Goal: Task Accomplishment & Management: Use online tool/utility

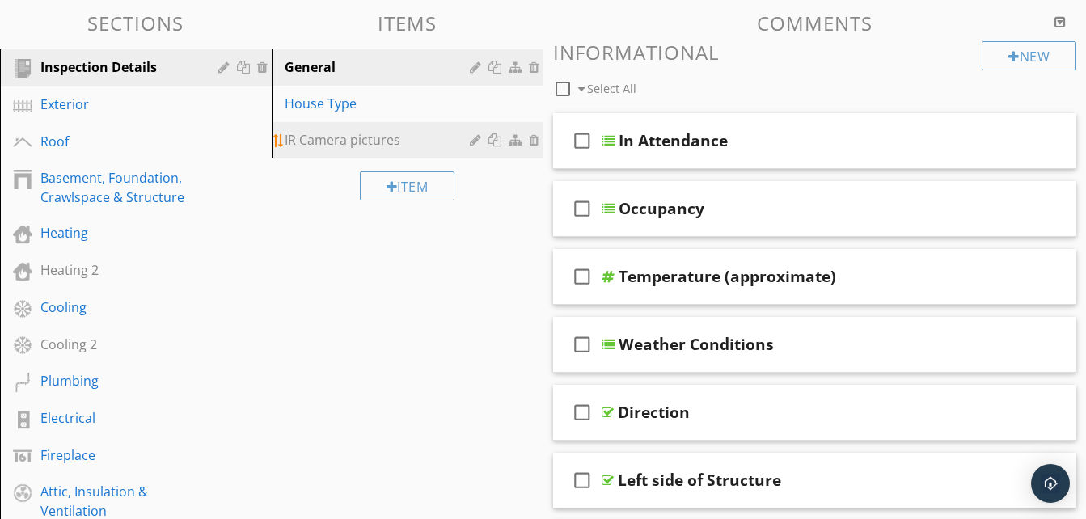
click at [317, 141] on div "IR Camera pictures" at bounding box center [380, 139] width 190 height 19
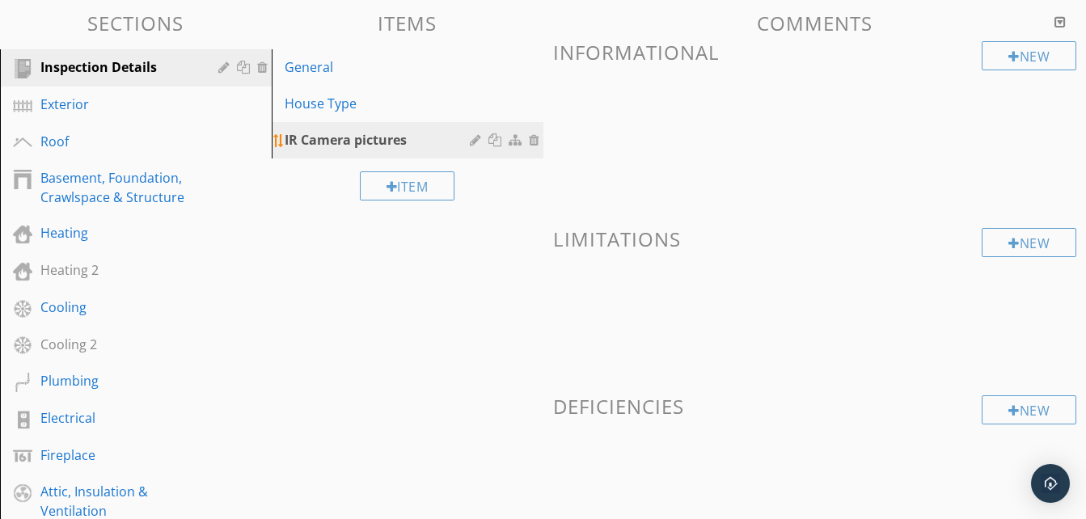
click at [477, 141] on div at bounding box center [477, 139] width 15 height 13
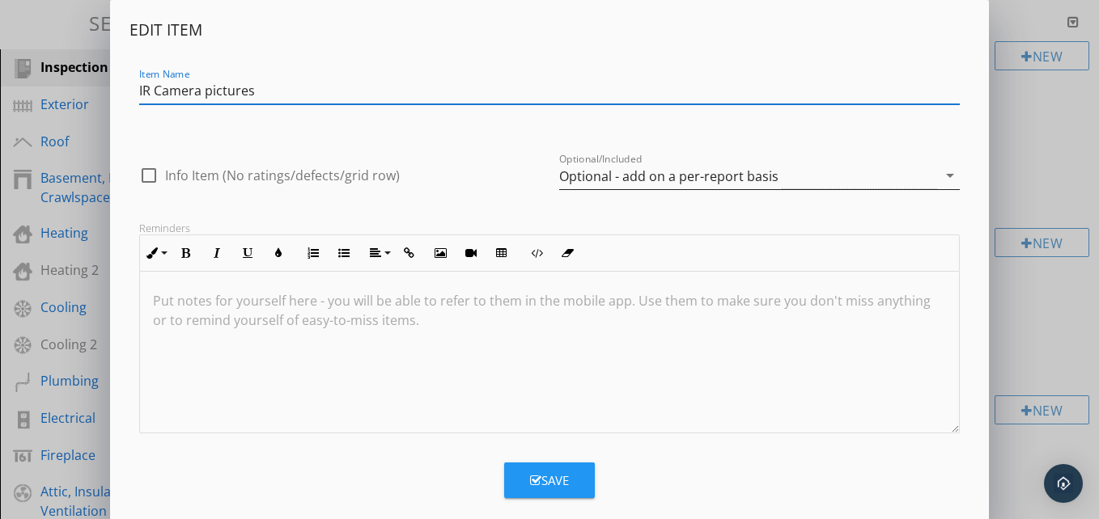
click at [853, 173] on div "Optional - add on a per-report basis" at bounding box center [748, 176] width 378 height 27
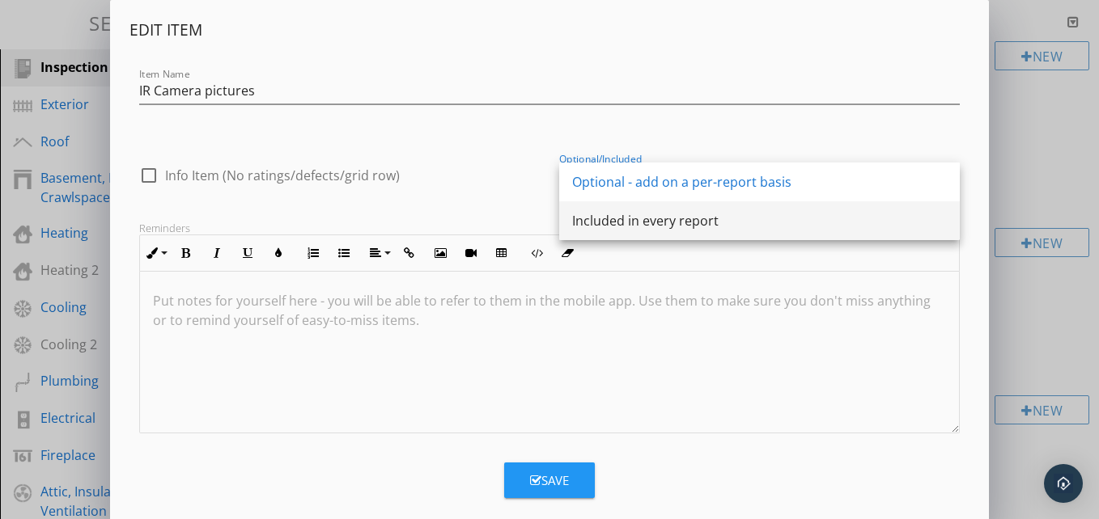
click at [639, 222] on div "Included in every report" at bounding box center [759, 220] width 375 height 19
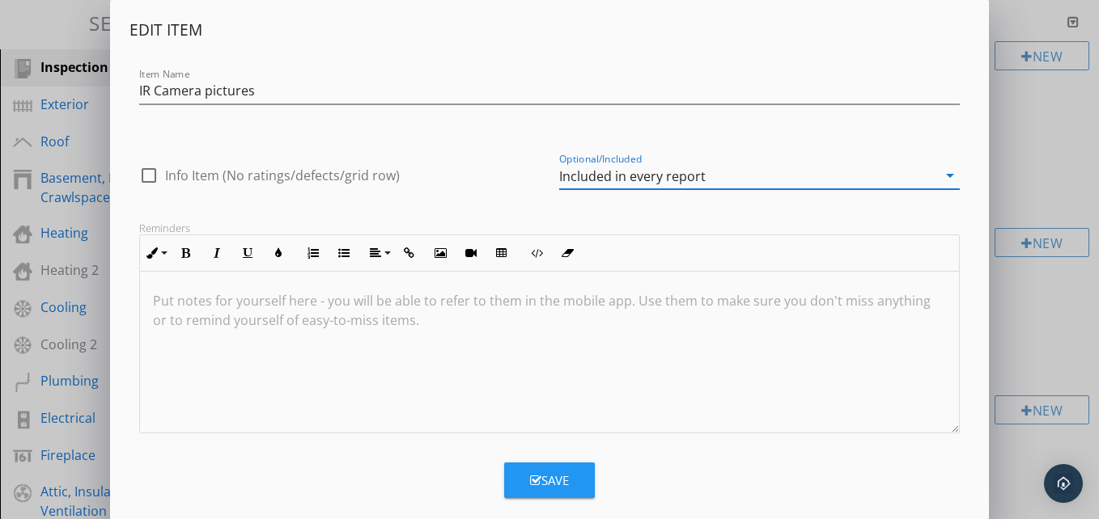
click at [557, 475] on div "Save" at bounding box center [549, 481] width 39 height 19
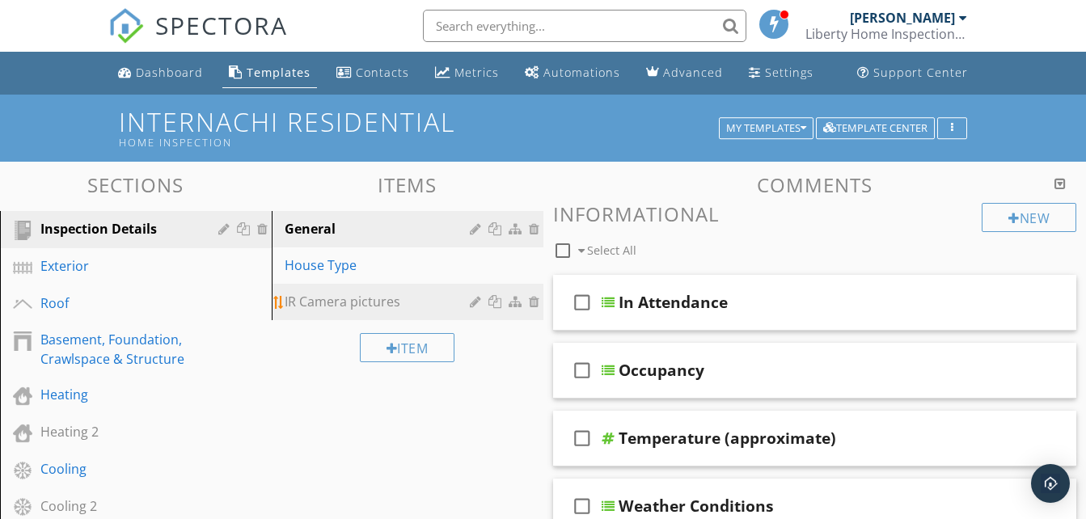
click at [472, 302] on div at bounding box center [477, 301] width 15 height 13
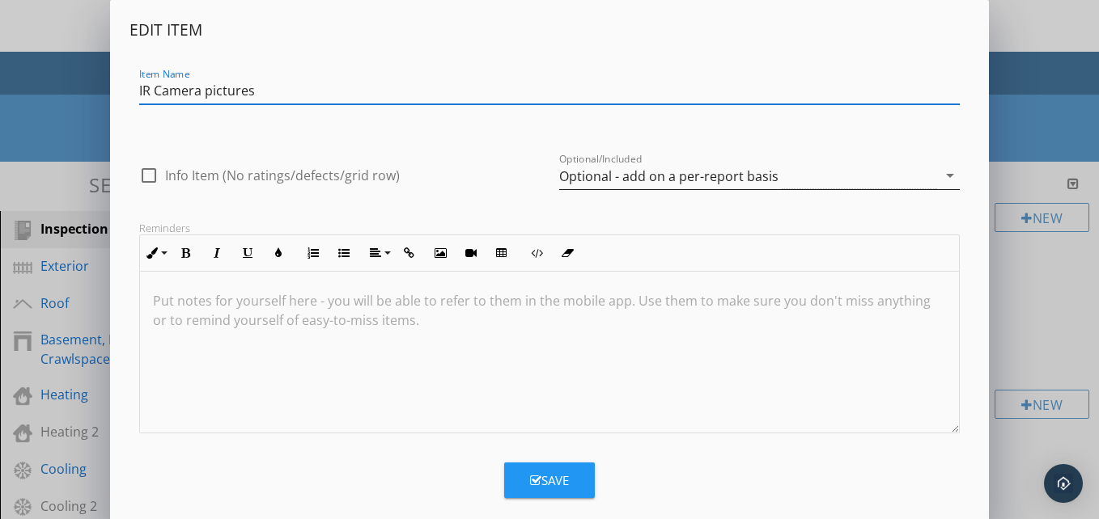
click at [726, 184] on div "Optional - add on a per-report basis" at bounding box center [668, 176] width 219 height 15
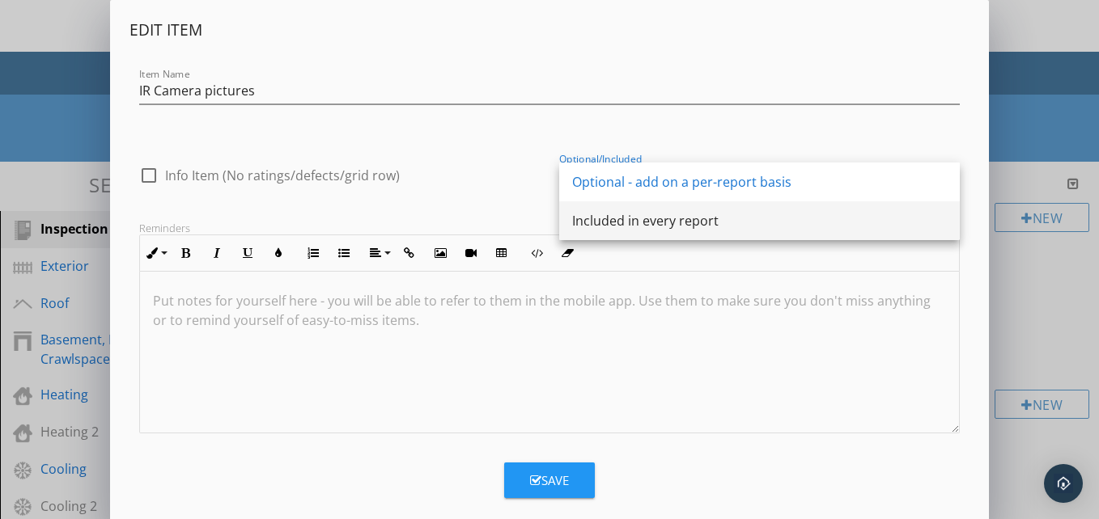
click at [600, 213] on div "Included in every report" at bounding box center [759, 220] width 375 height 19
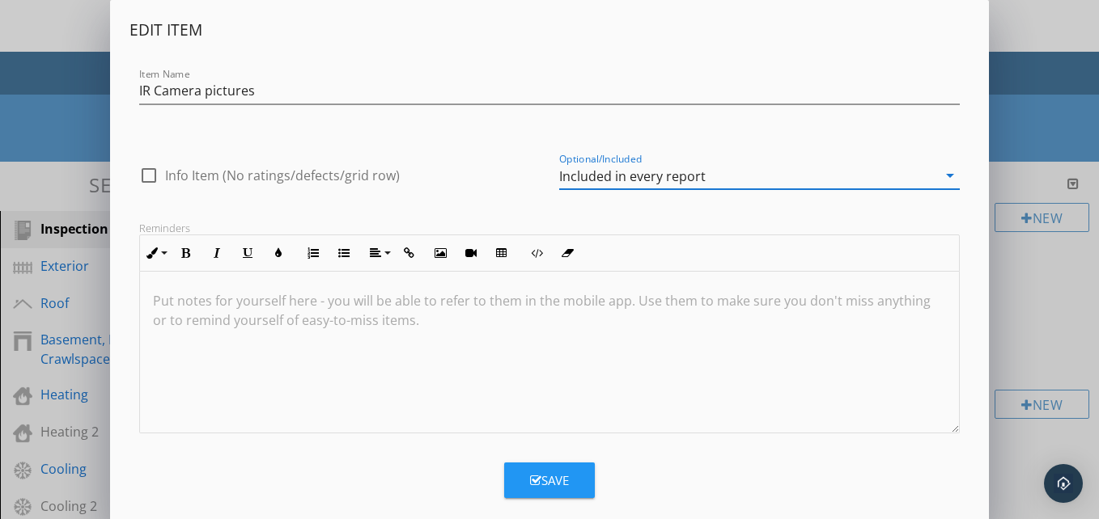
click at [557, 477] on div "Save" at bounding box center [549, 481] width 39 height 19
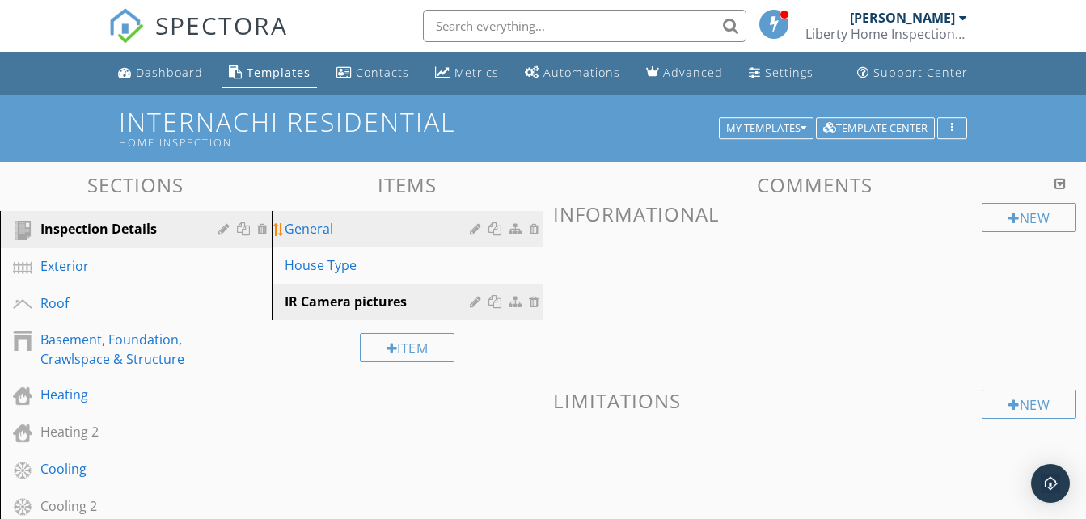
click at [336, 227] on div "General" at bounding box center [380, 228] width 190 height 19
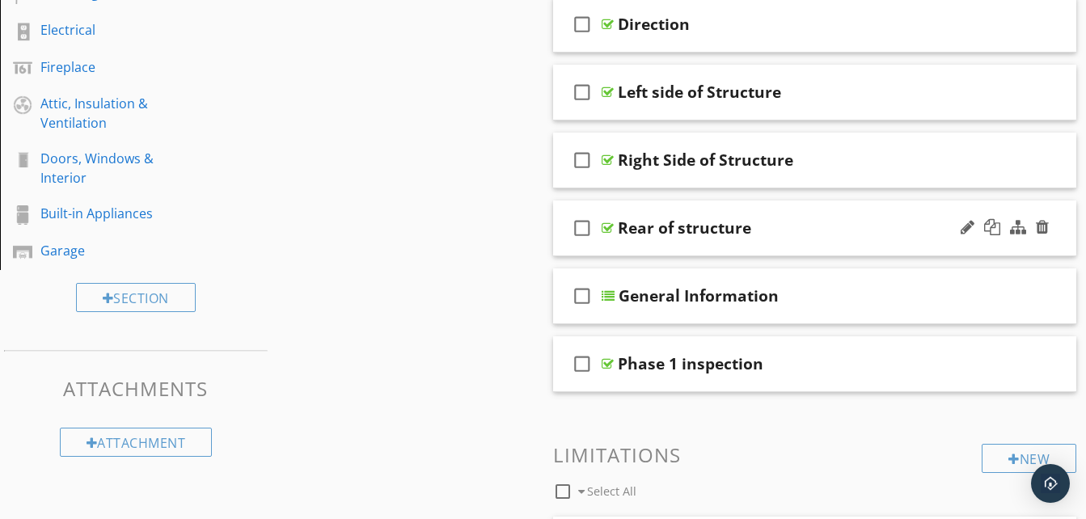
scroll to position [566, 0]
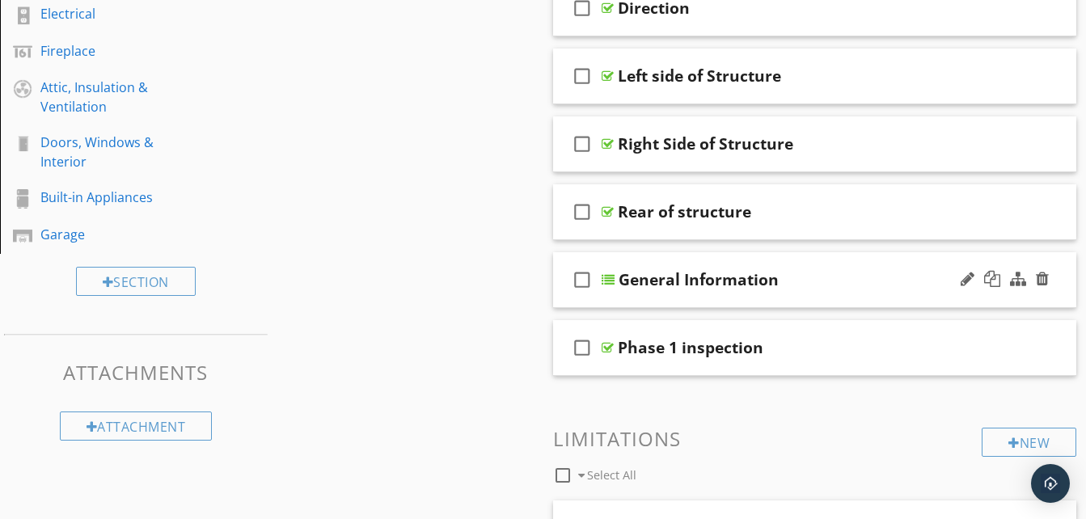
click at [612, 282] on div at bounding box center [608, 279] width 13 height 13
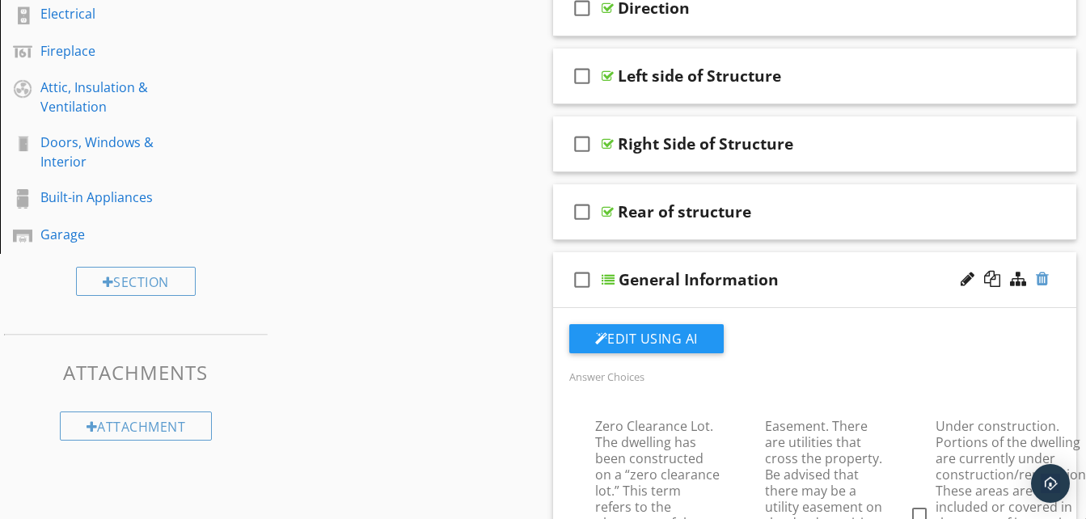
click at [1047, 279] on div at bounding box center [1042, 279] width 13 height 16
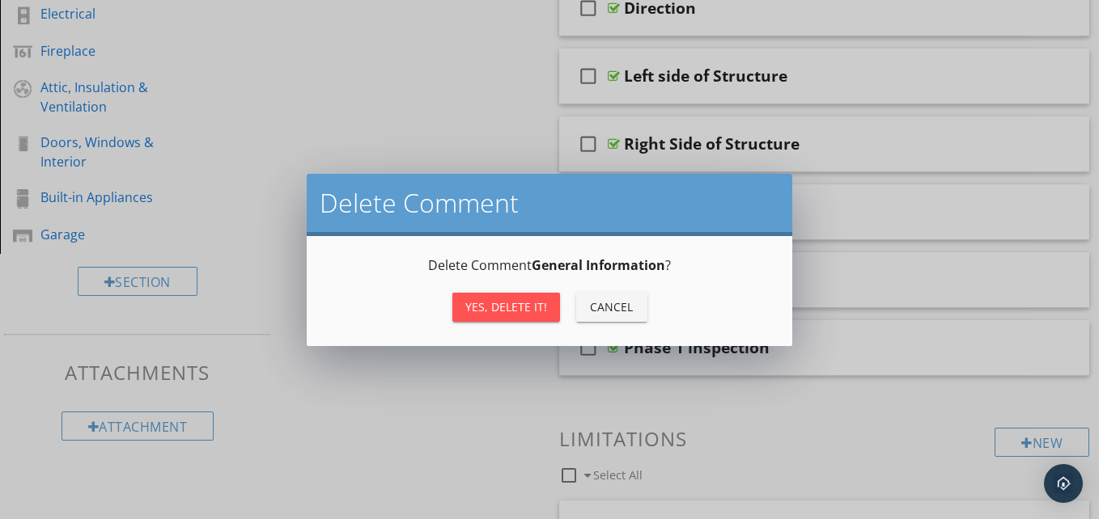
click at [492, 304] on div "Yes, Delete it!" at bounding box center [506, 307] width 82 height 17
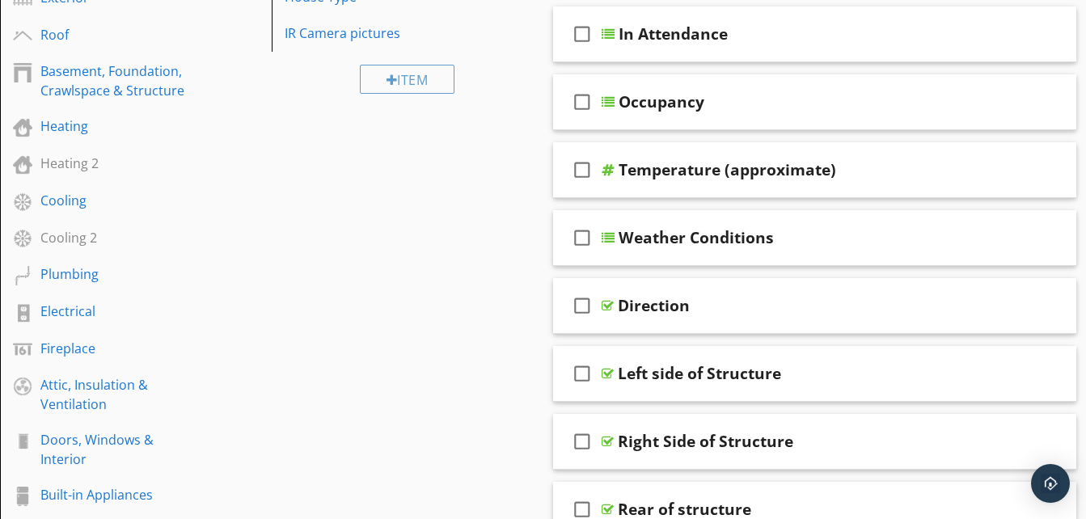
scroll to position [162, 0]
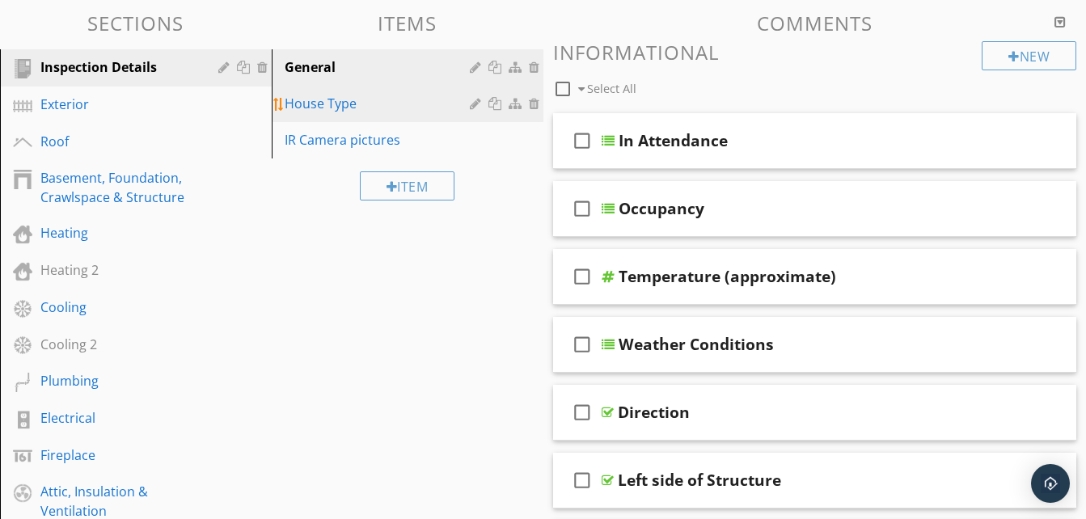
click at [329, 103] on div "House Type" at bounding box center [380, 103] width 190 height 19
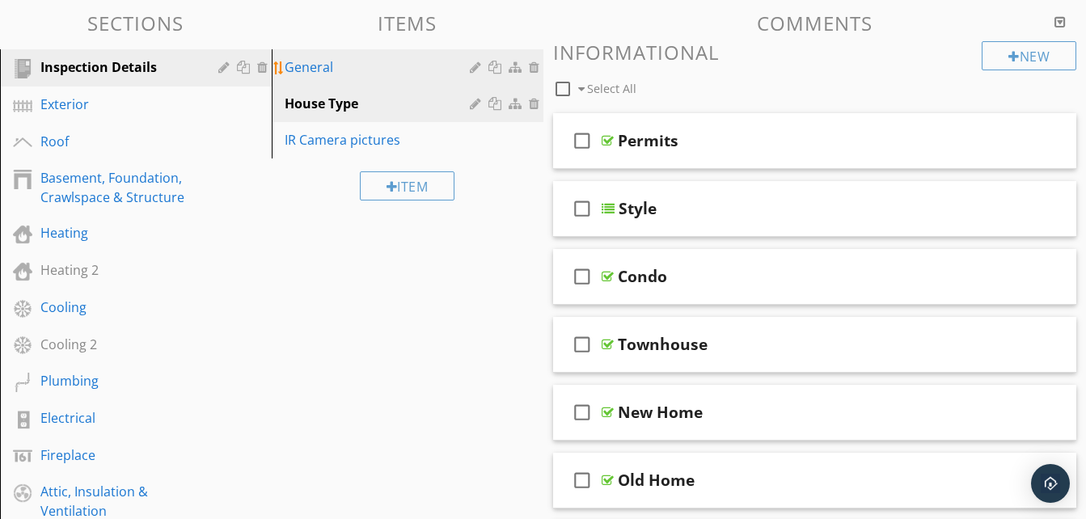
click at [334, 74] on div "General" at bounding box center [380, 66] width 190 height 19
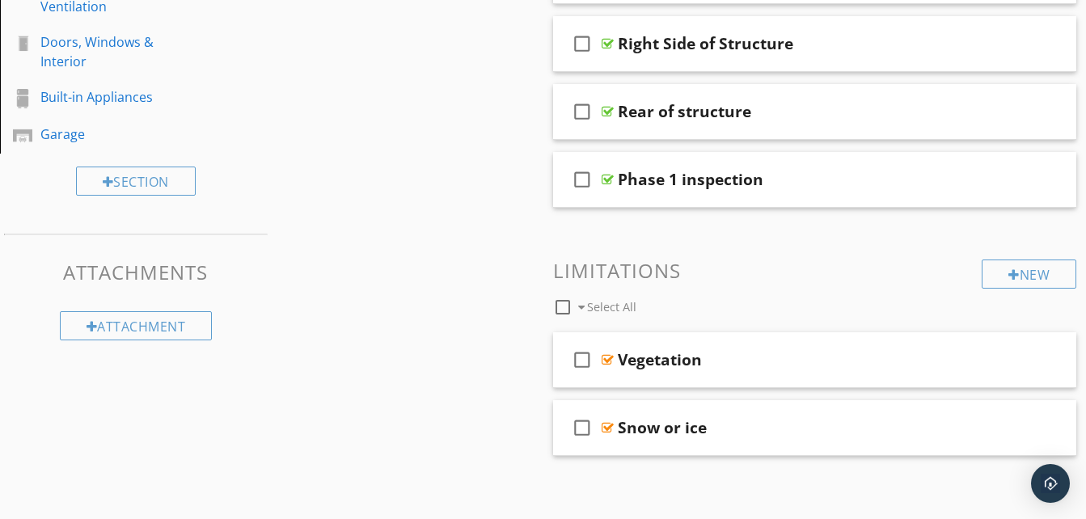
scroll to position [671, 0]
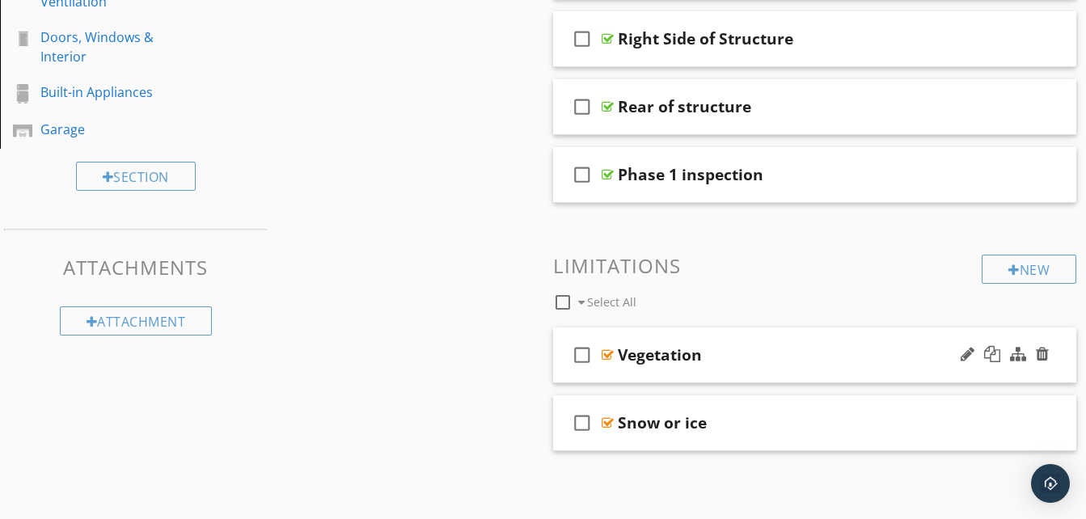
click at [633, 357] on div "Vegetation" at bounding box center [660, 354] width 84 height 19
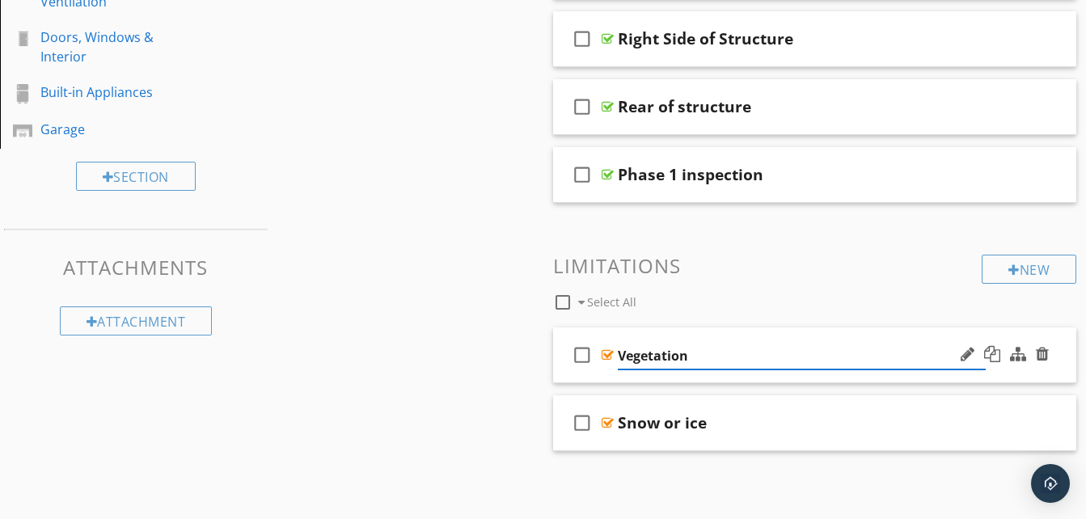
click at [608, 354] on div at bounding box center [608, 355] width 12 height 13
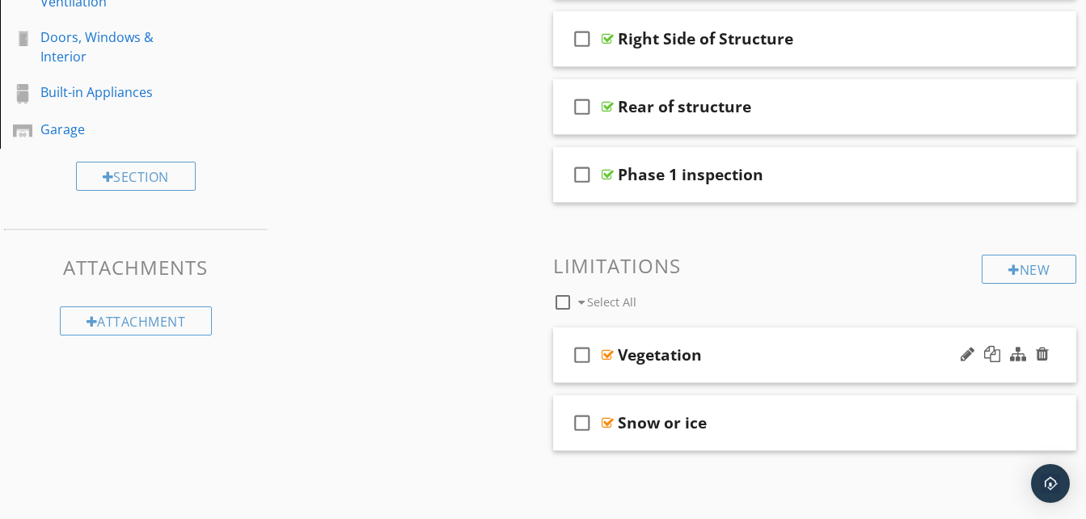
click at [608, 357] on div at bounding box center [608, 355] width 12 height 13
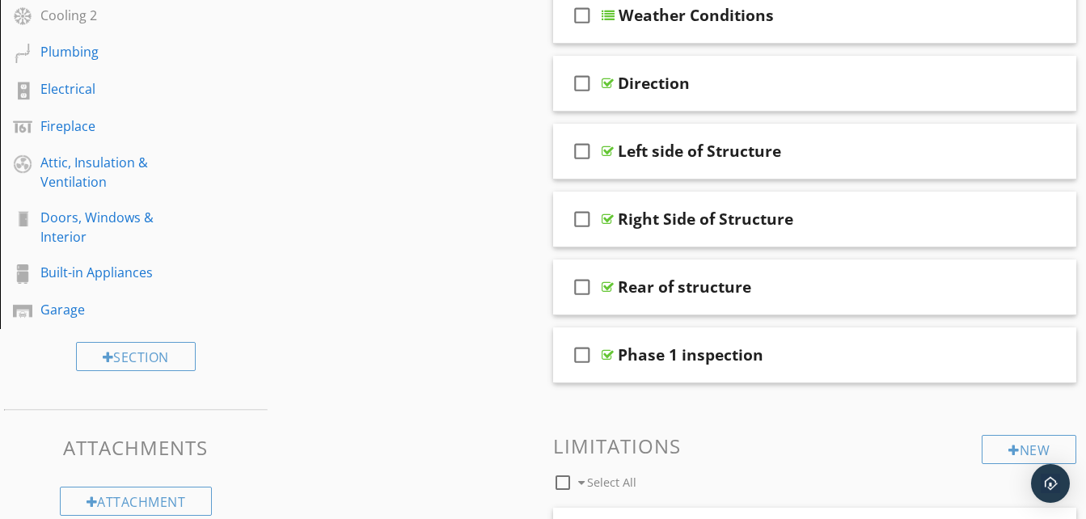
scroll to position [510, 0]
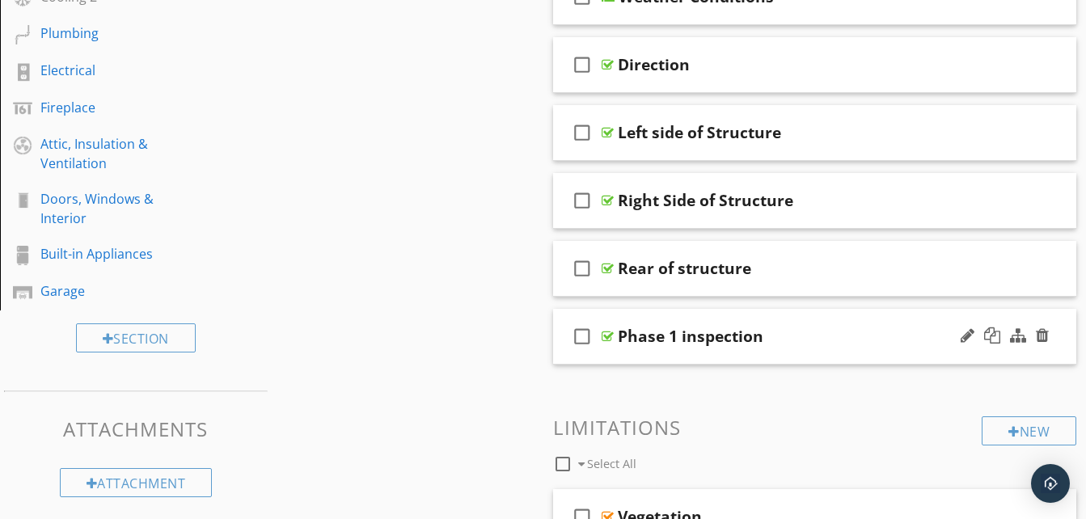
click at [608, 336] on div at bounding box center [608, 336] width 12 height 13
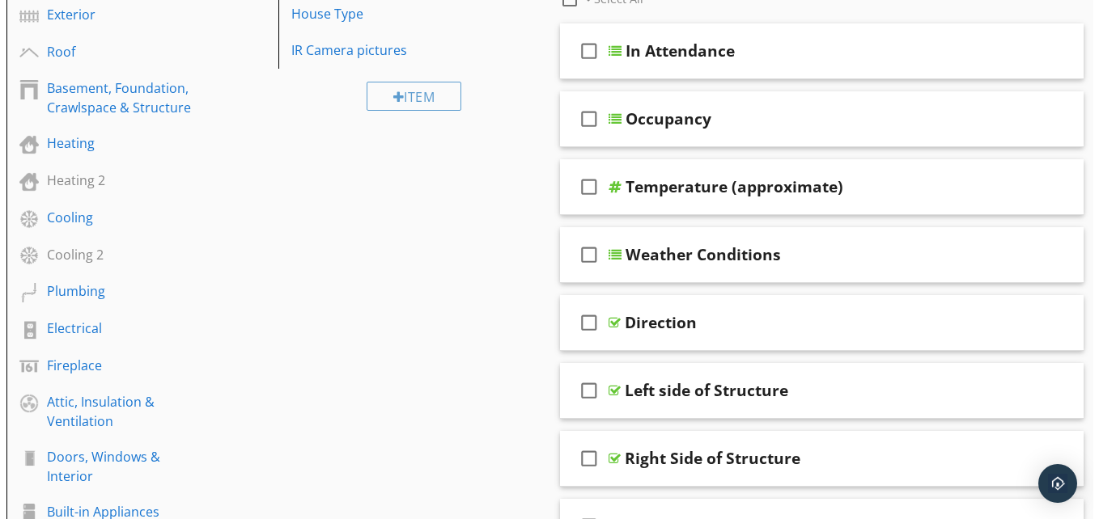
scroll to position [186, 0]
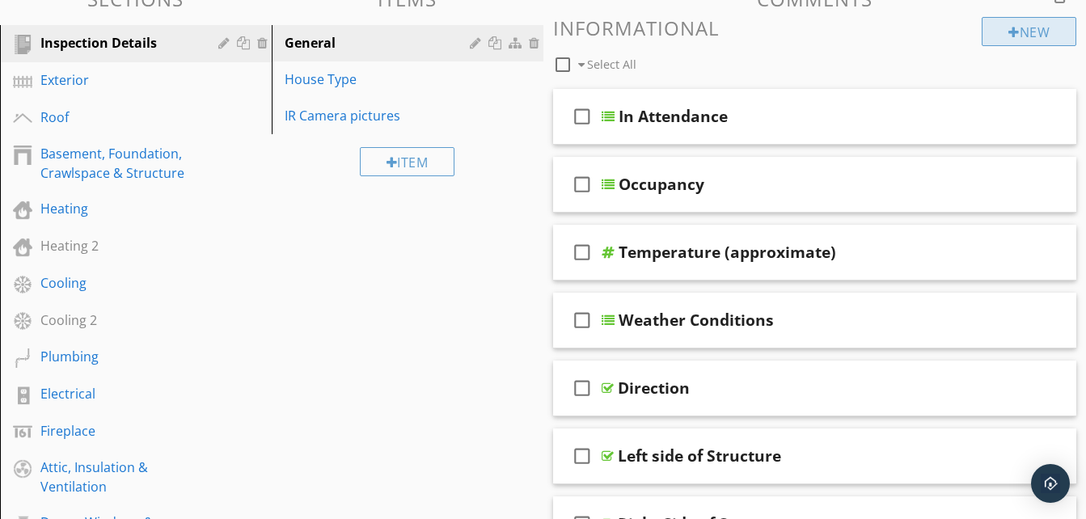
click at [1023, 28] on div "New" at bounding box center [1029, 31] width 95 height 29
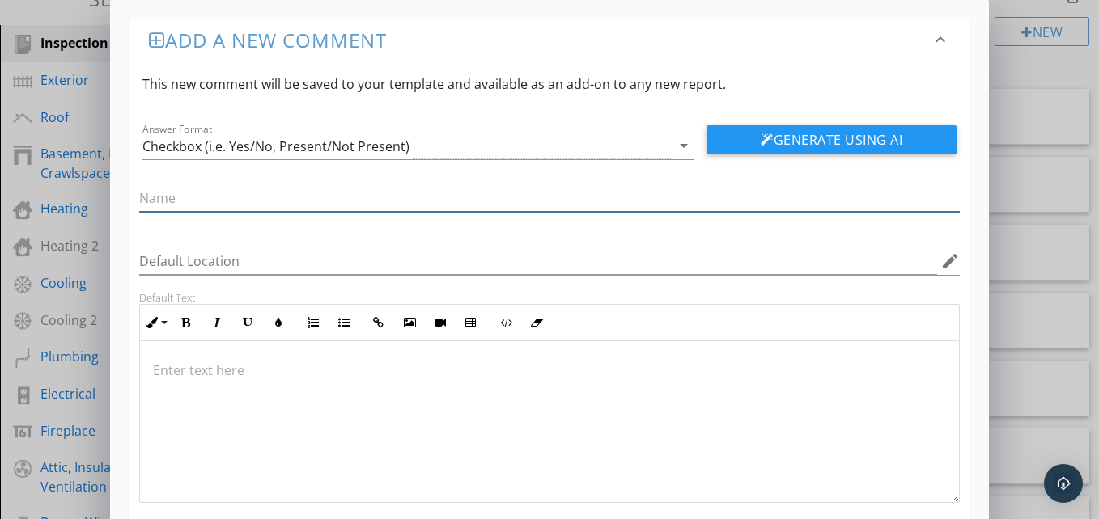
click at [171, 199] on input "text" at bounding box center [549, 198] width 820 height 27
type input "Phase 2 inspection"
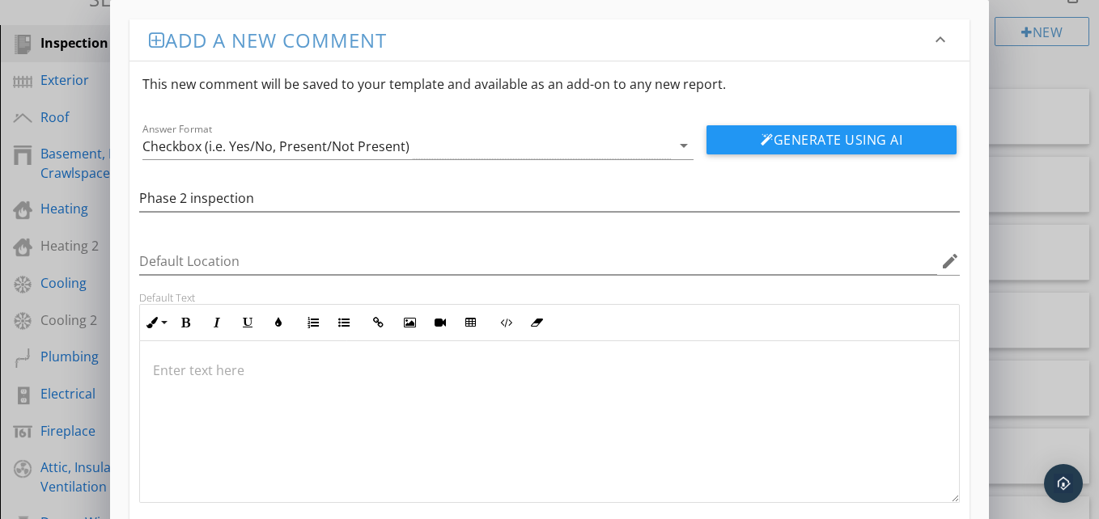
click at [197, 368] on p at bounding box center [549, 370] width 793 height 19
click at [230, 375] on p at bounding box center [549, 370] width 793 height 19
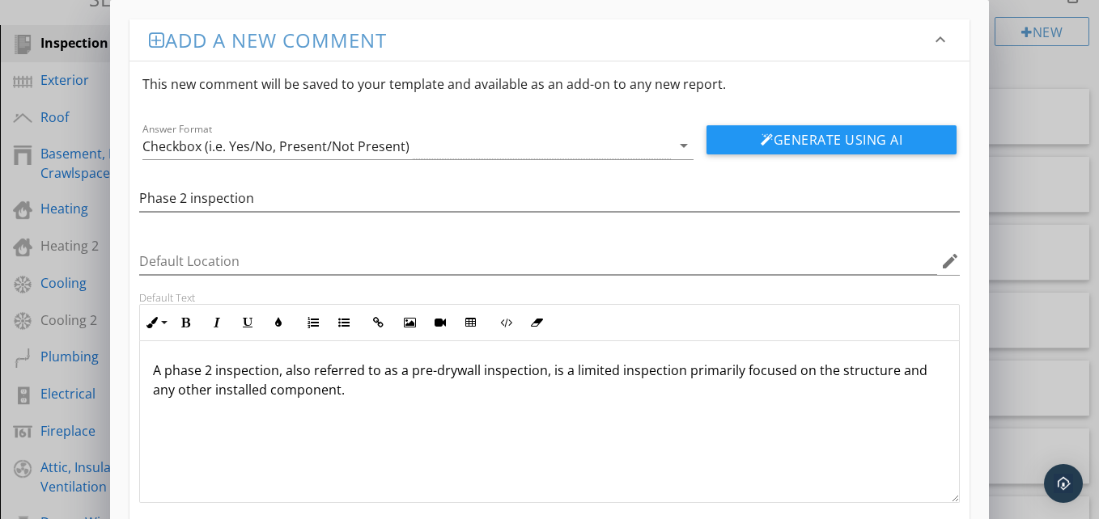
click at [360, 391] on p "A phase 2 inspection, also referred to as a pre-drywall inspection, is a limite…" at bounding box center [549, 380] width 793 height 39
click at [684, 394] on p "A phase 2 inspection, also referred to as a pre-drywall inspection, is a limite…" at bounding box center [549, 380] width 793 height 39
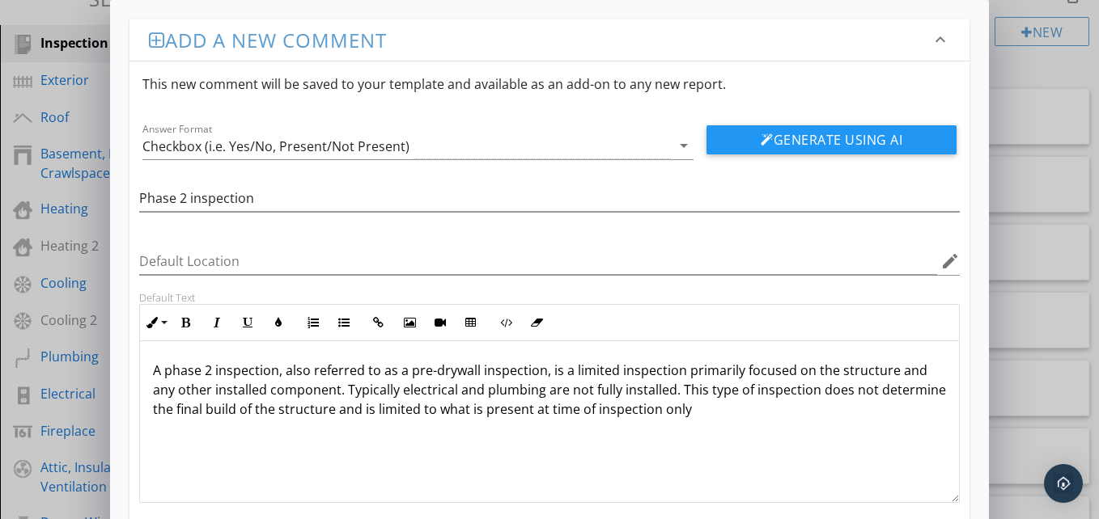
click at [616, 411] on p "A phase 2 inspection, also referred to as a pre-drywall inspection, is a limite…" at bounding box center [549, 390] width 793 height 58
drag, startPoint x: 684, startPoint y: 411, endPoint x: 698, endPoint y: 419, distance: 16.7
click at [688, 414] on p "A phase 2 inspection, also referred to as a pre-drywall inspection, is a limite…" at bounding box center [549, 390] width 793 height 58
click at [815, 410] on p "A phase 2 inspection, also referred to as a pre-drywall inspection, is a limite…" at bounding box center [549, 390] width 793 height 58
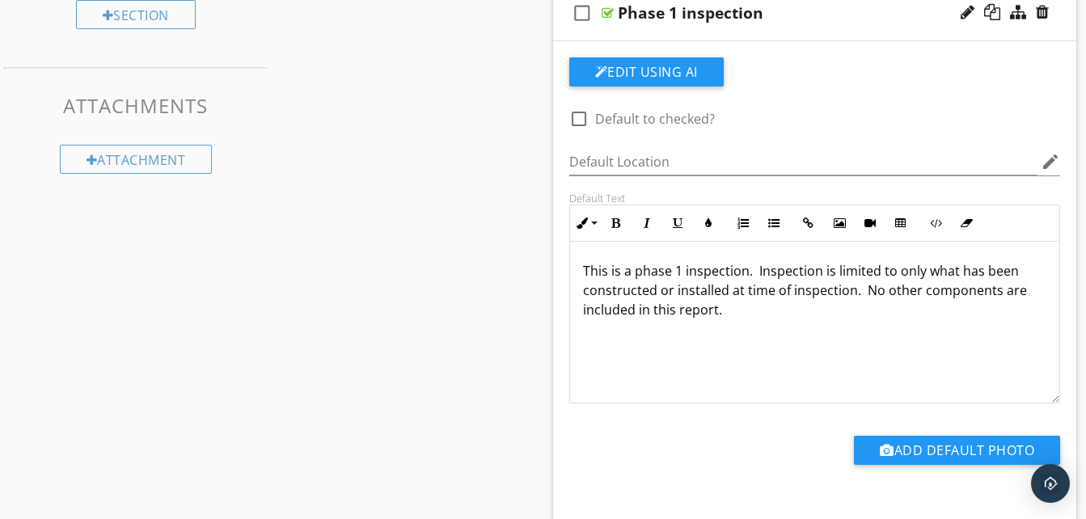
scroll to position [591, 0]
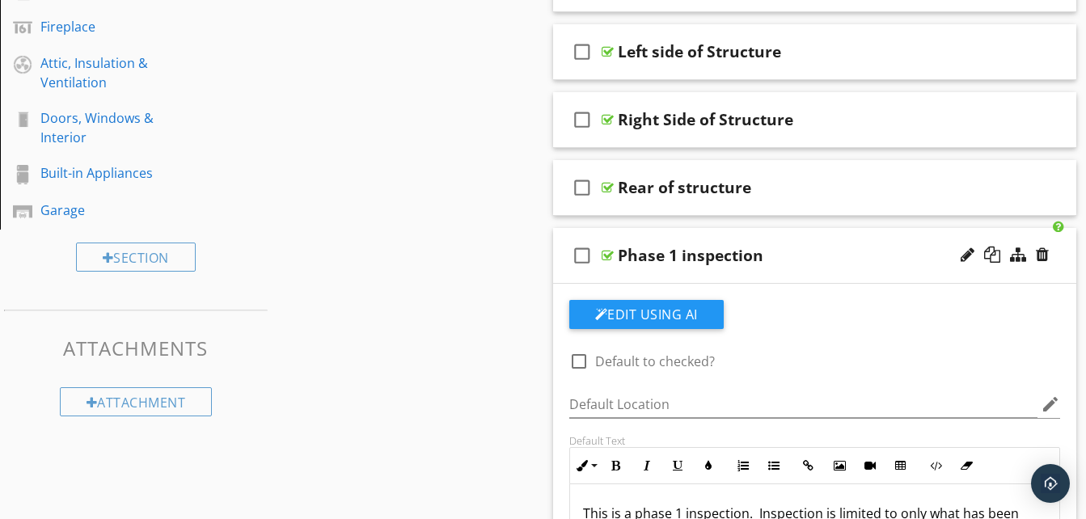
click at [608, 252] on div at bounding box center [608, 255] width 12 height 13
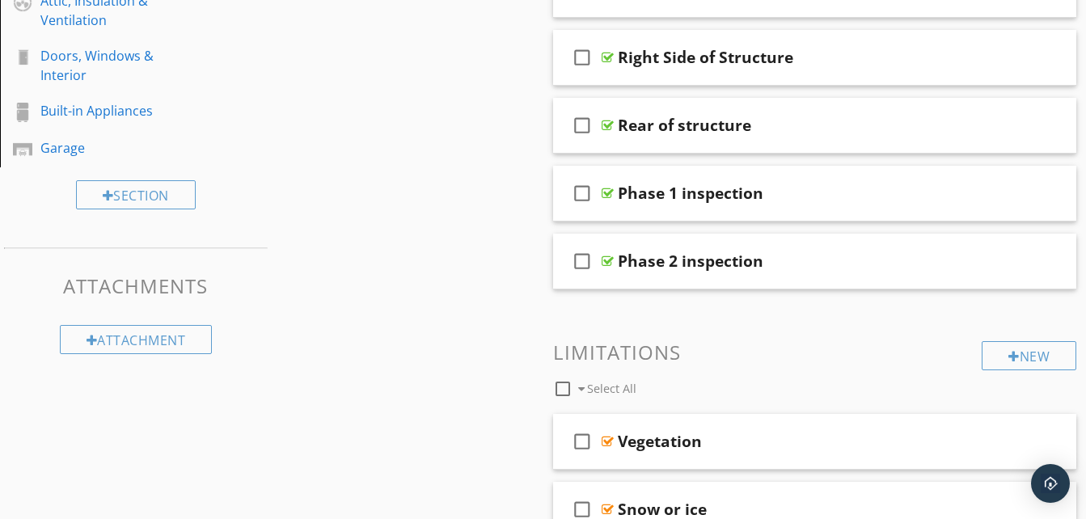
scroll to position [739, 0]
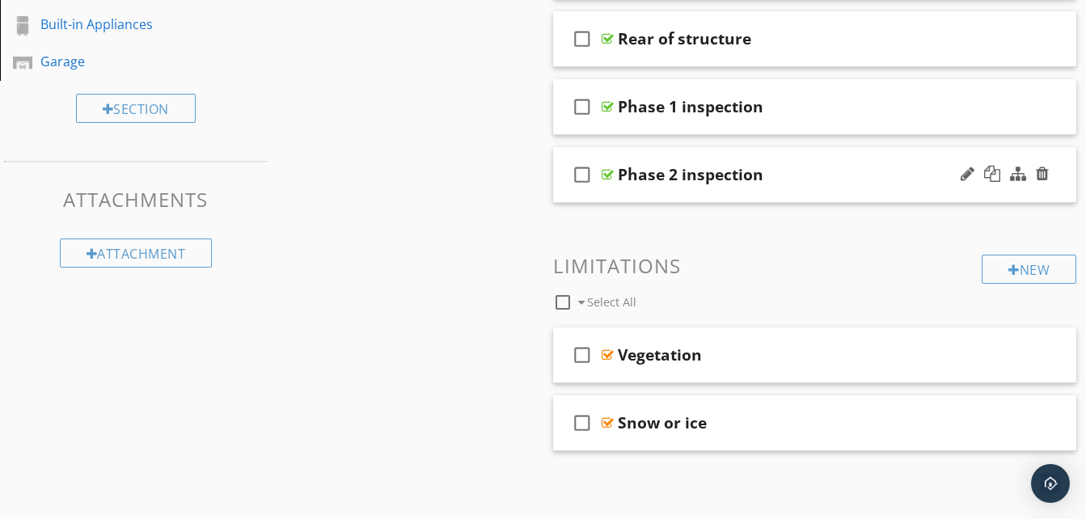
click at [609, 175] on div at bounding box center [608, 174] width 12 height 13
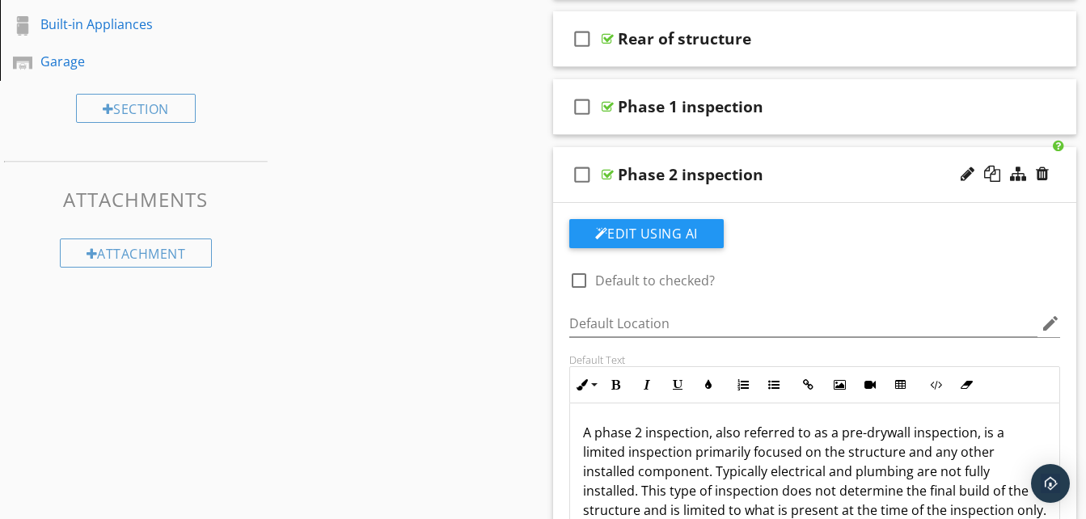
click at [609, 175] on div at bounding box center [608, 174] width 12 height 13
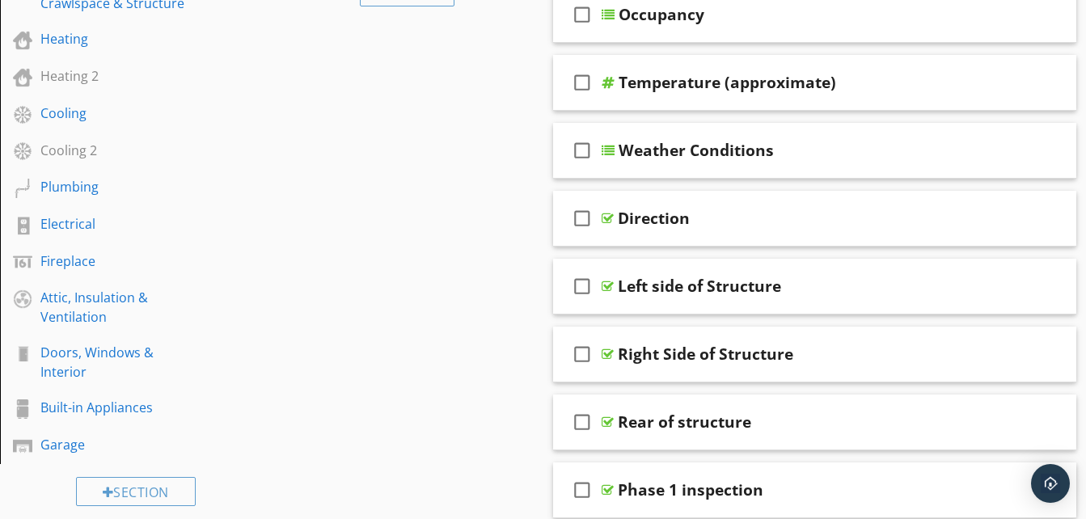
scroll to position [335, 0]
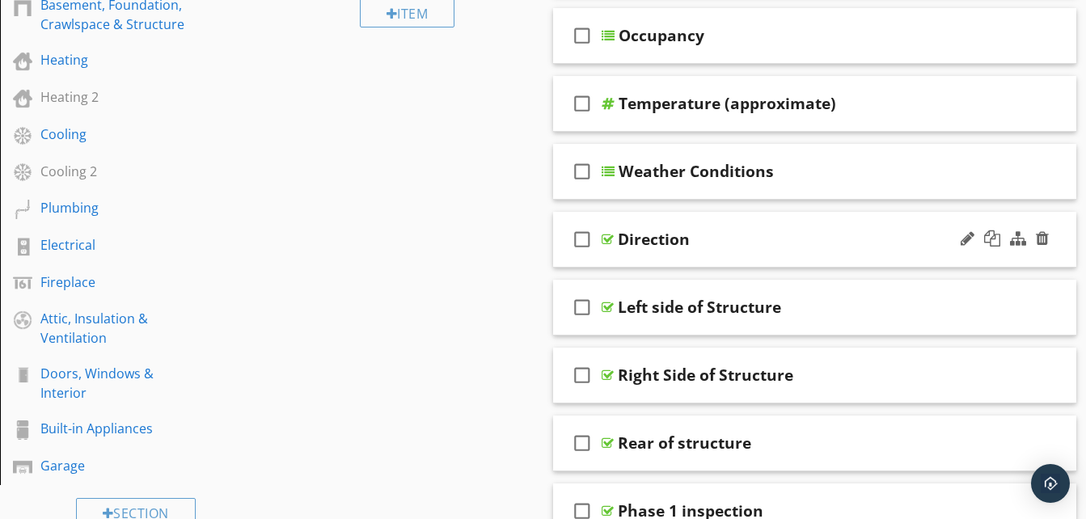
click at [606, 239] on div at bounding box center [608, 239] width 12 height 13
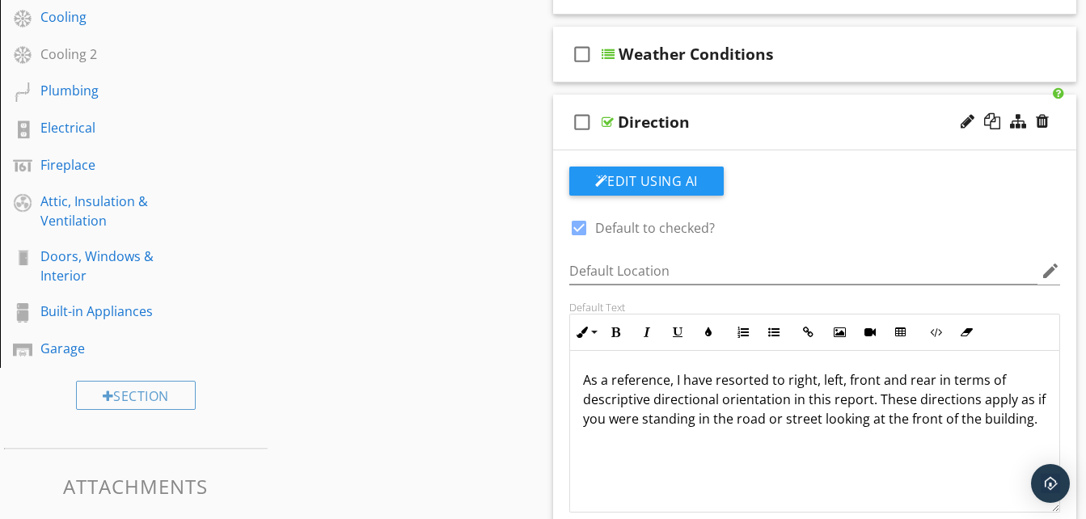
scroll to position [416, 0]
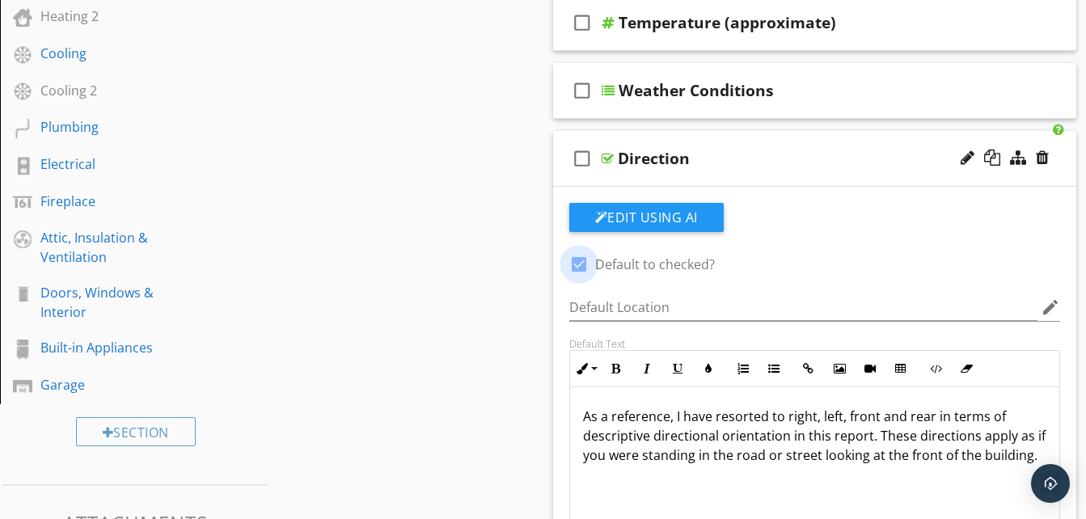
click at [582, 269] on div at bounding box center [579, 265] width 28 height 28
click at [580, 263] on div at bounding box center [579, 265] width 28 height 28
checkbox input "true"
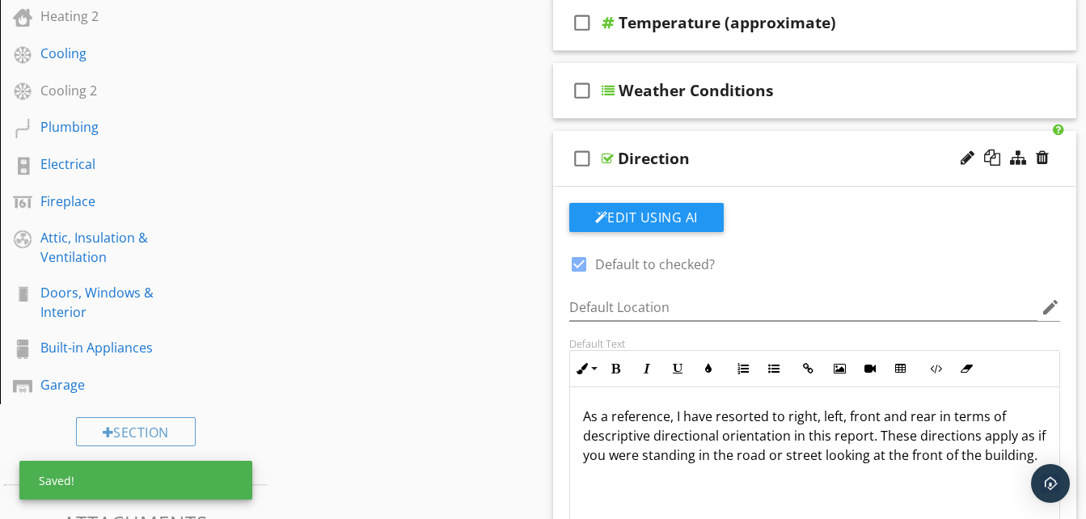
click at [584, 162] on icon "check_box_outline_blank" at bounding box center [583, 158] width 26 height 39
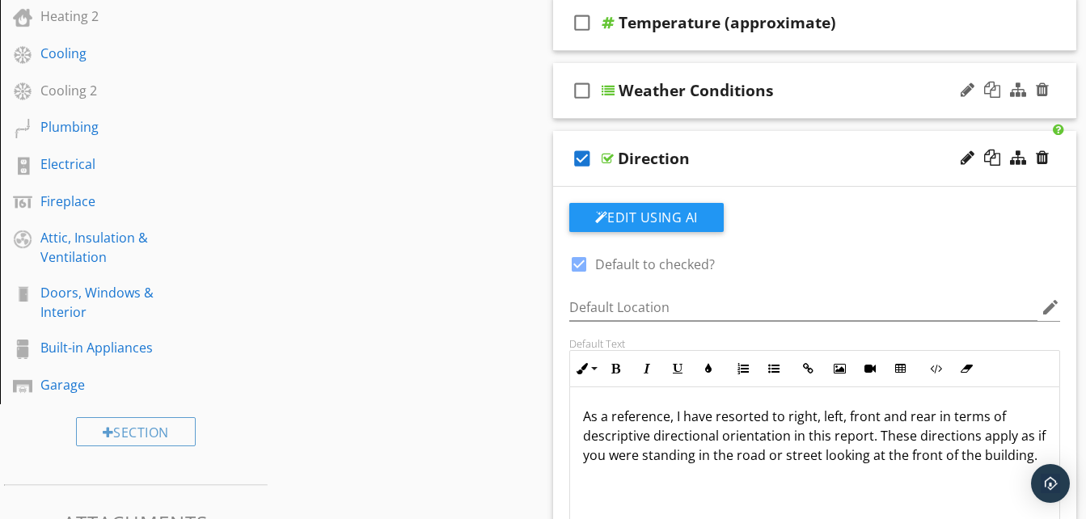
click at [609, 87] on div at bounding box center [608, 90] width 13 height 13
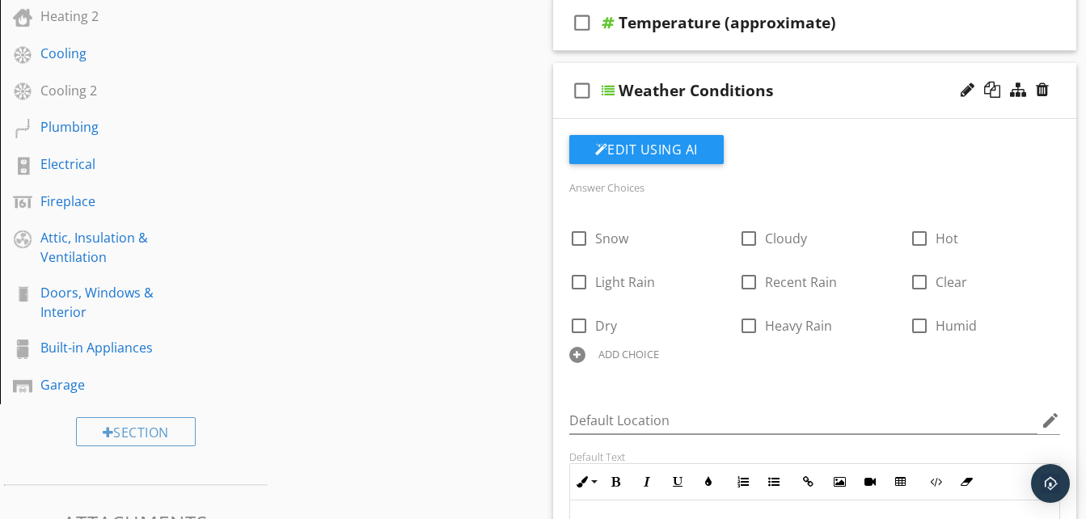
click at [612, 92] on div at bounding box center [608, 90] width 13 height 13
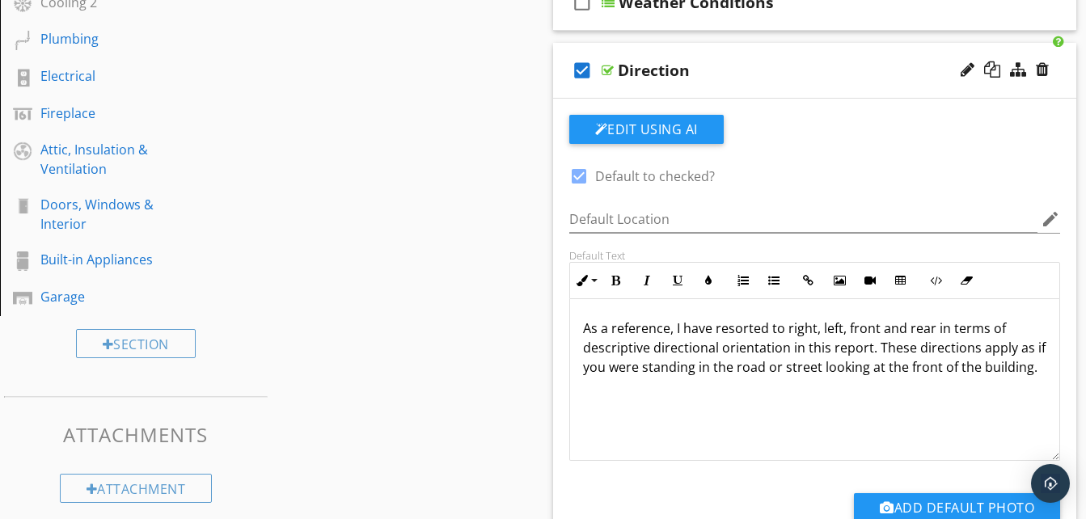
scroll to position [497, 0]
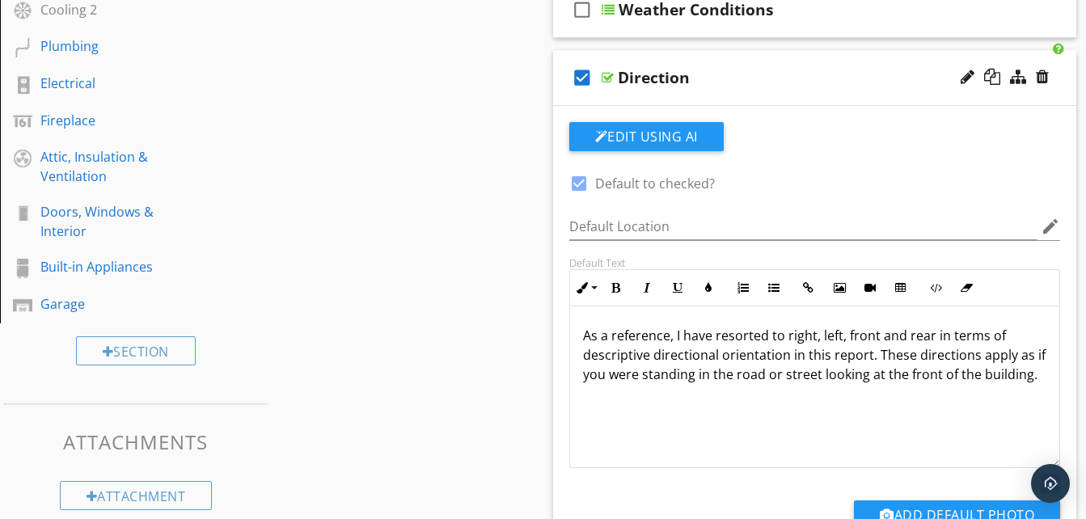
click at [606, 77] on div at bounding box center [608, 77] width 12 height 13
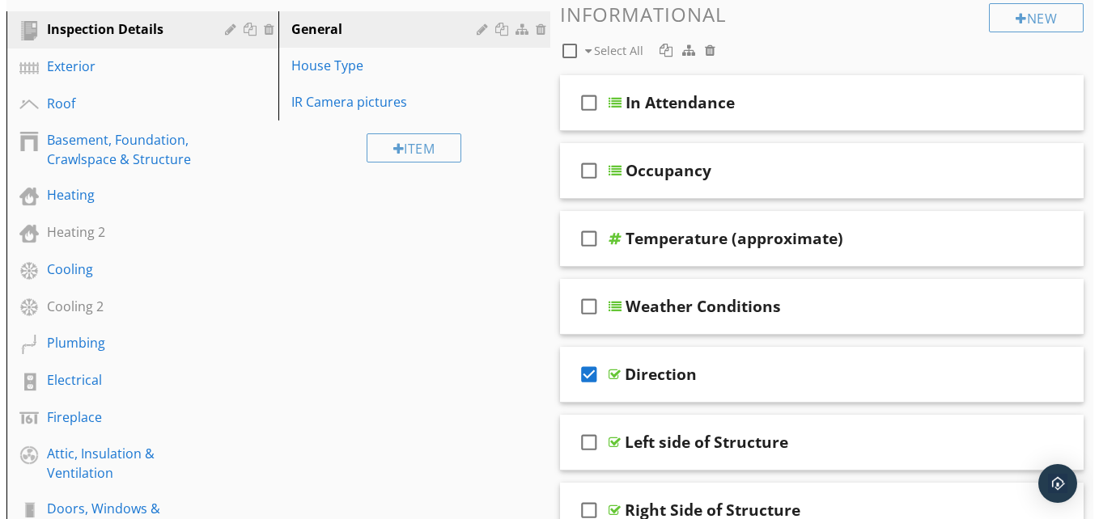
scroll to position [173, 0]
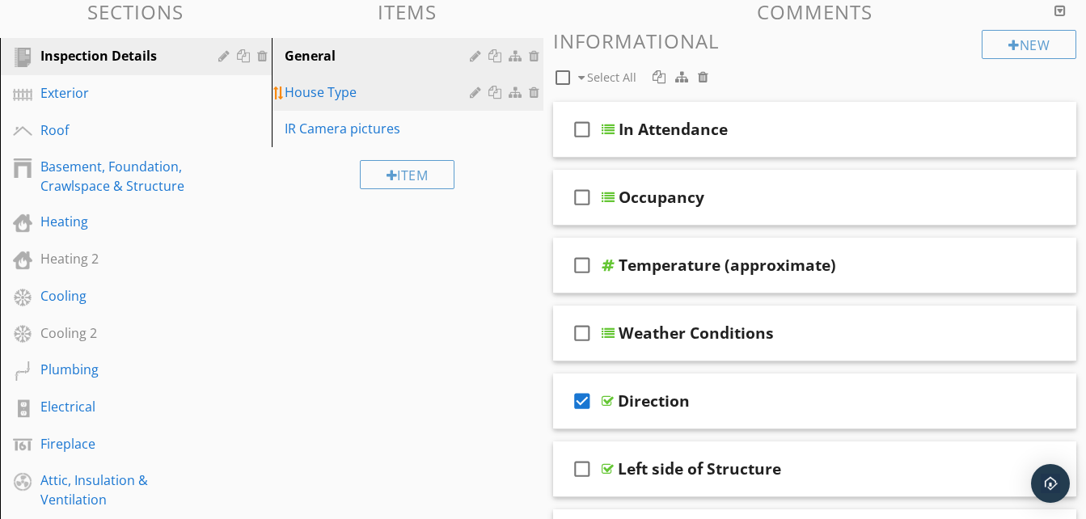
click at [325, 96] on div "House Type" at bounding box center [380, 92] width 190 height 19
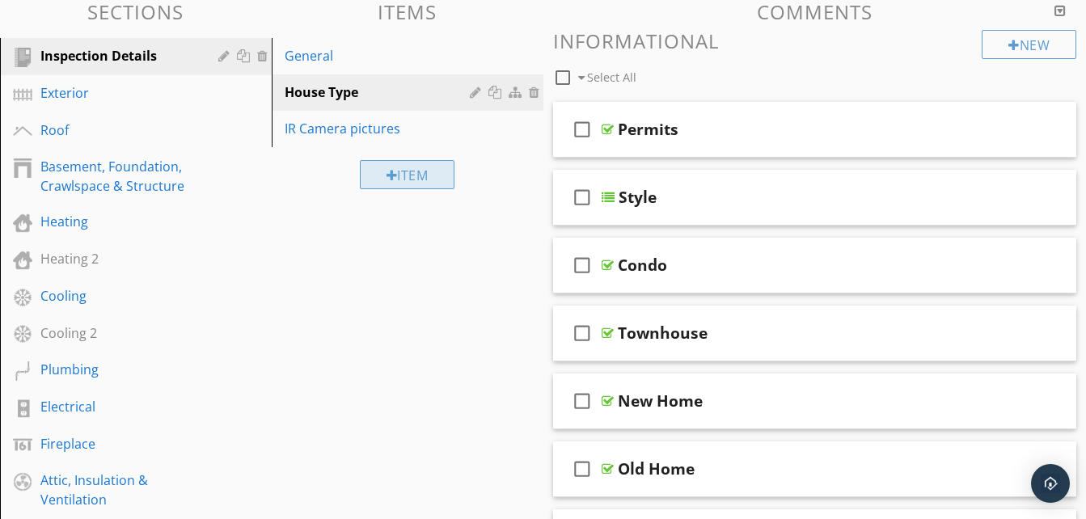
click at [410, 178] on div "Item" at bounding box center [407, 174] width 95 height 29
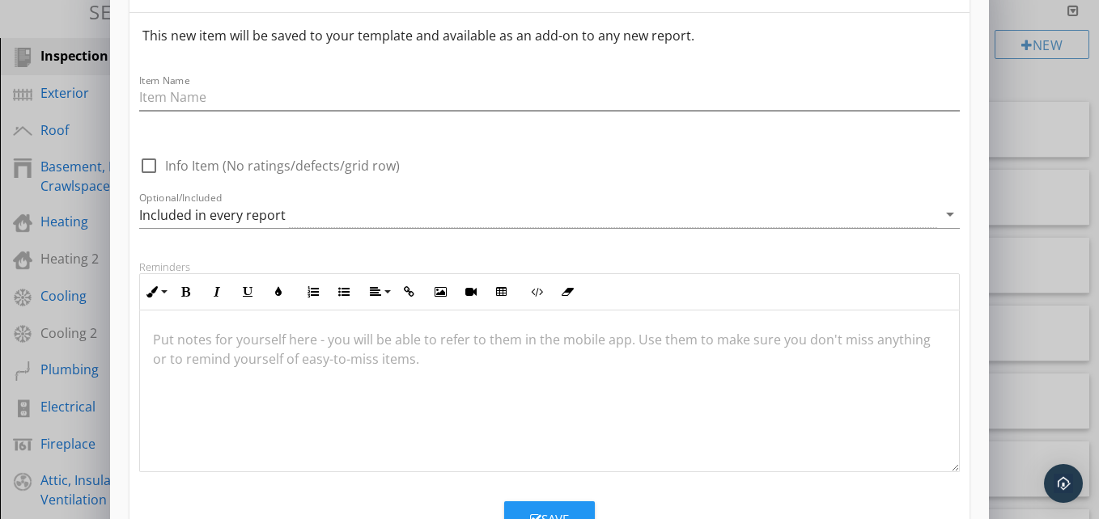
scroll to position [0, 0]
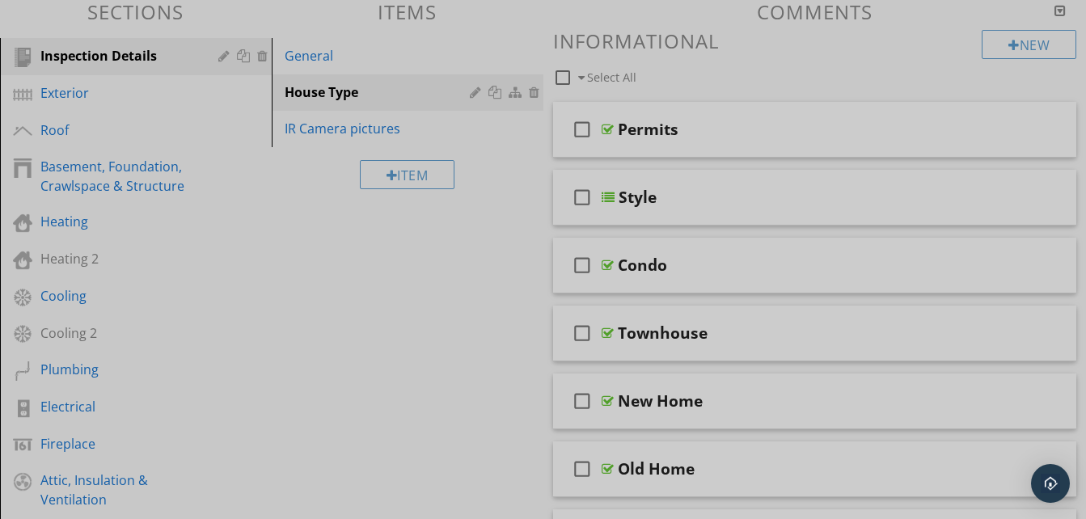
click at [66, 15] on div at bounding box center [543, 259] width 1086 height 519
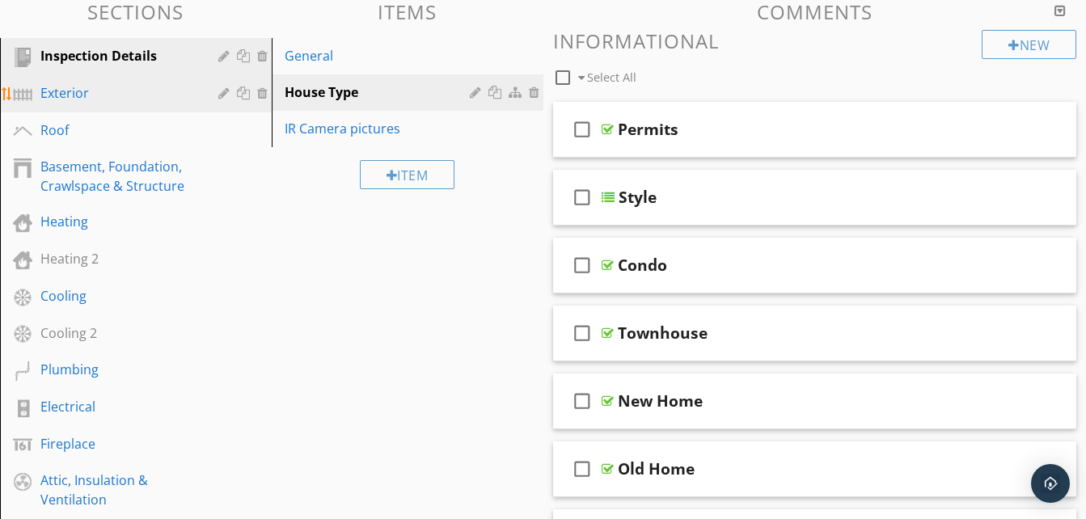
click at [74, 86] on div "Exterior" at bounding box center [117, 92] width 155 height 19
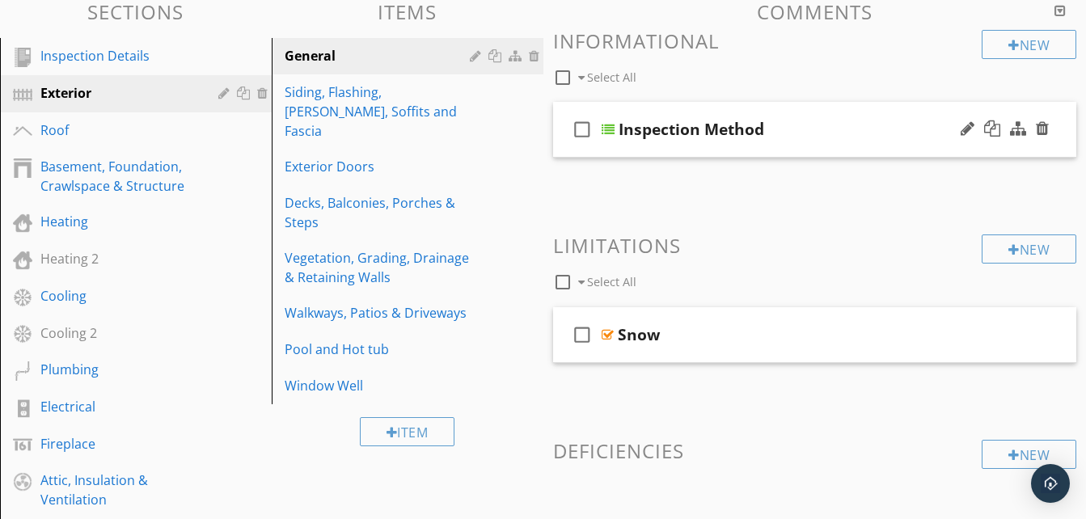
click at [608, 132] on div at bounding box center [608, 129] width 13 height 13
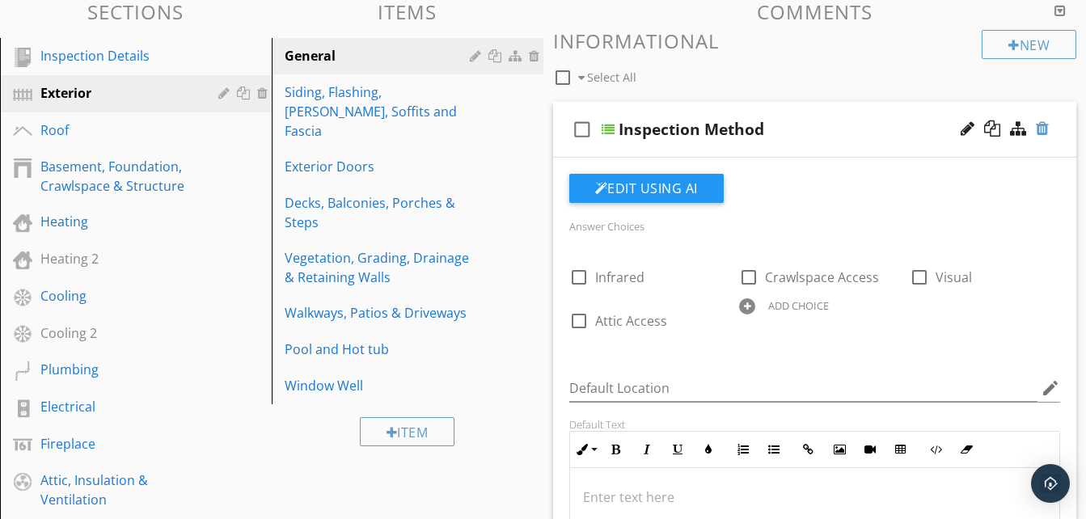
click at [1043, 128] on div at bounding box center [1042, 129] width 13 height 16
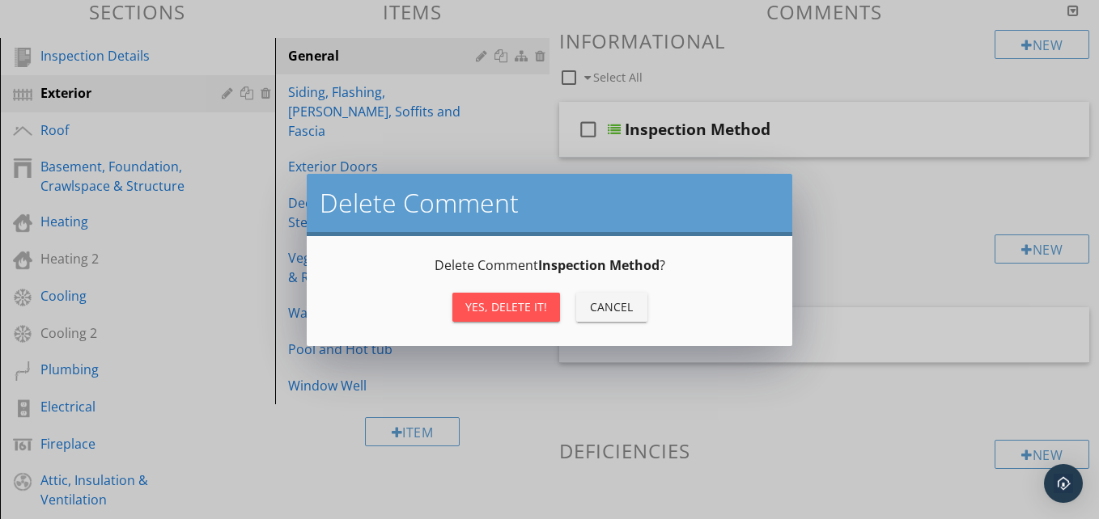
click at [531, 300] on div "Yes, Delete it!" at bounding box center [506, 307] width 82 height 17
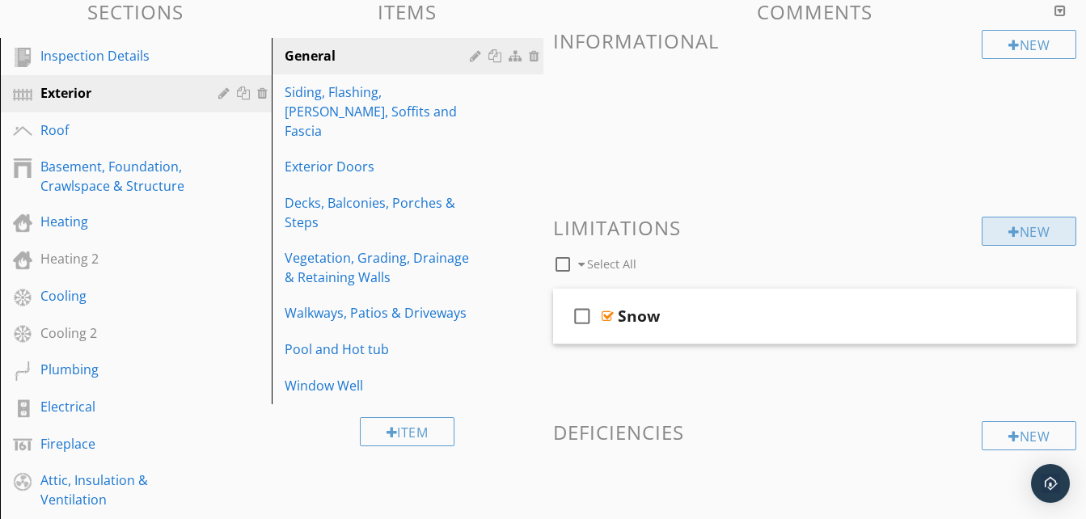
click at [1030, 234] on div "New" at bounding box center [1029, 231] width 95 height 29
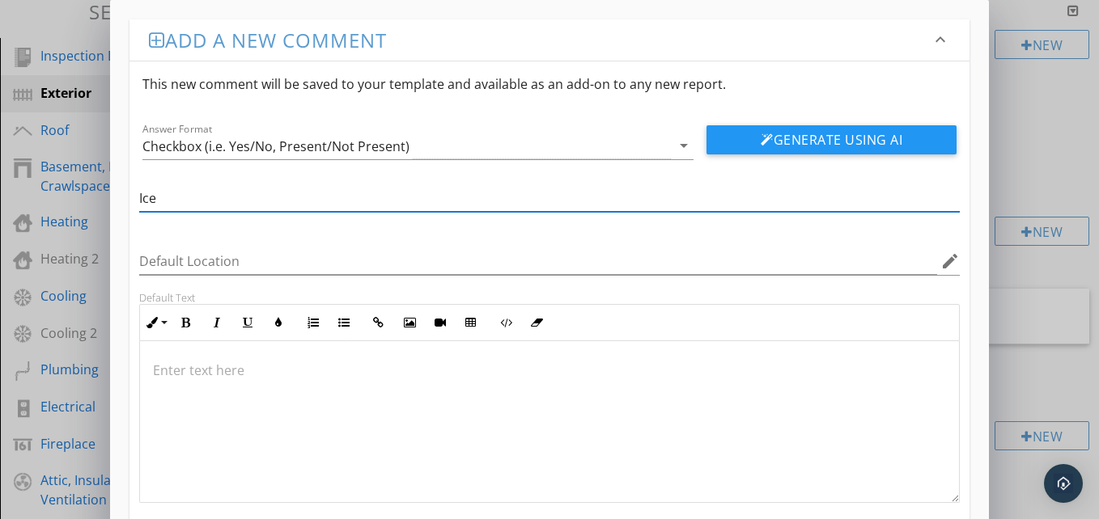
type input "Ice"
click at [55, 16] on div "Add a new comment keyboard_arrow_down This new comment will be saved to your te…" at bounding box center [549, 306] width 1099 height 613
click at [1006, 155] on div "Add a new comment keyboard_arrow_down This new comment will be saved to your te…" at bounding box center [549, 306] width 1099 height 613
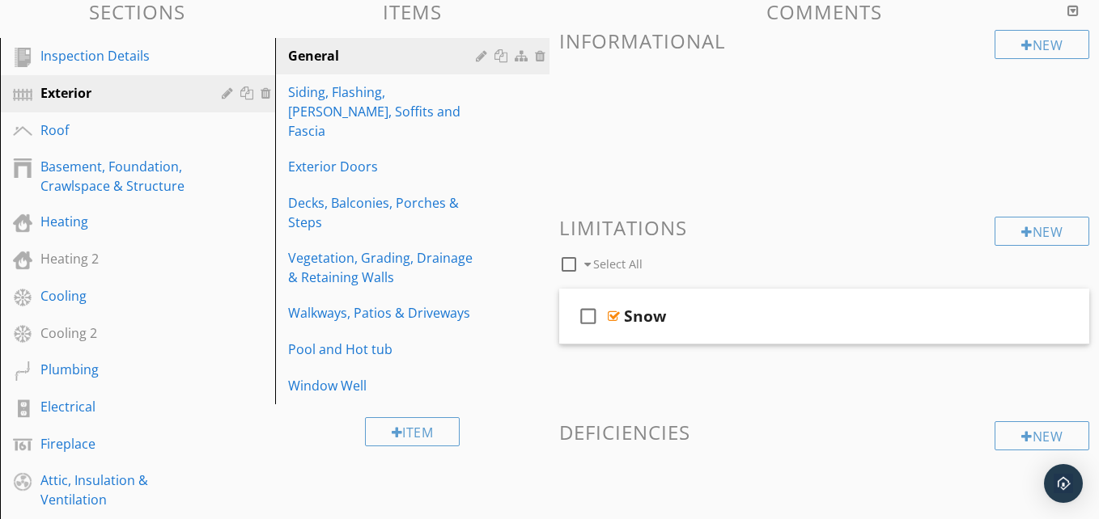
click at [493, 195] on input "Ice" at bounding box center [549, 198] width 820 height 27
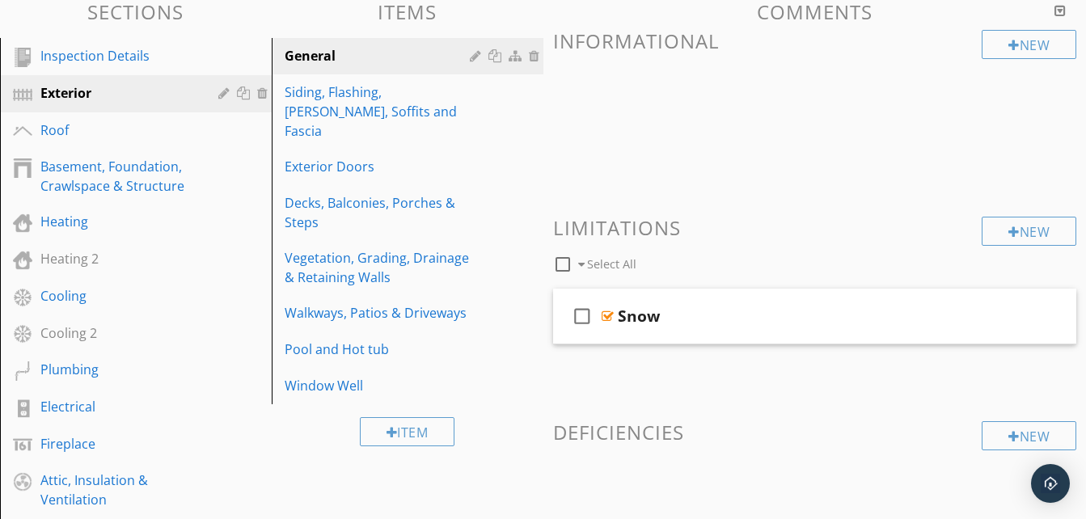
click at [591, 264] on span "Select All" at bounding box center [611, 263] width 49 height 15
click at [969, 314] on div at bounding box center [968, 315] width 14 height 16
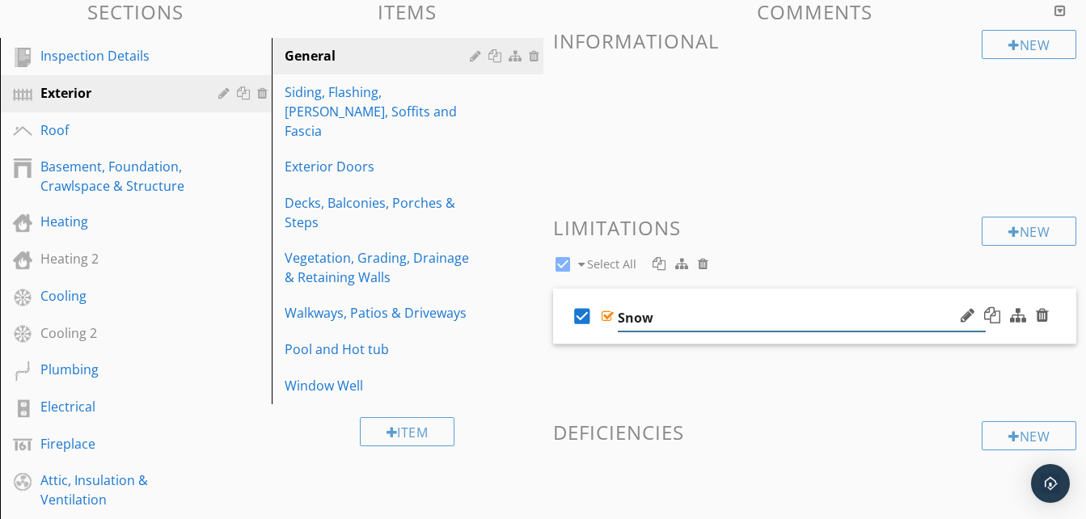
click at [684, 316] on input "Snow" at bounding box center [802, 318] width 369 height 27
click at [598, 265] on span "Select All" at bounding box center [611, 263] width 49 height 15
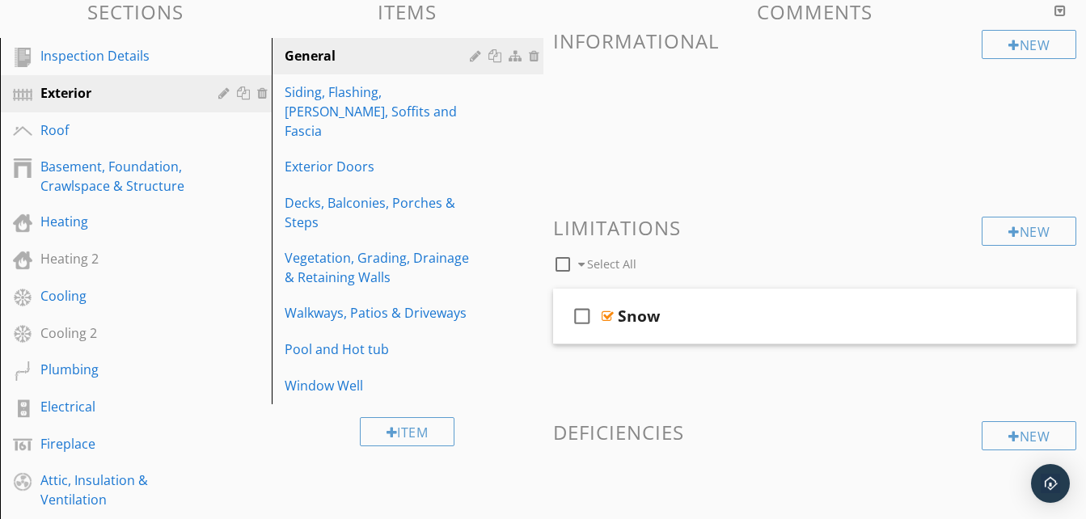
click at [582, 265] on span at bounding box center [581, 264] width 6 height 11
checkbox input "true"
click at [963, 314] on div at bounding box center [968, 315] width 14 height 16
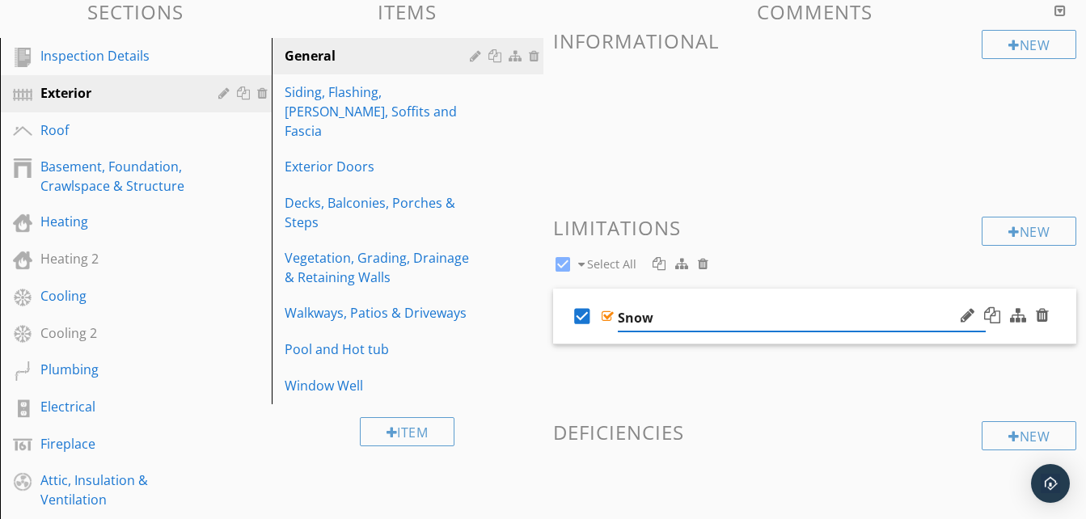
click at [679, 317] on input "Snow" at bounding box center [802, 318] width 369 height 27
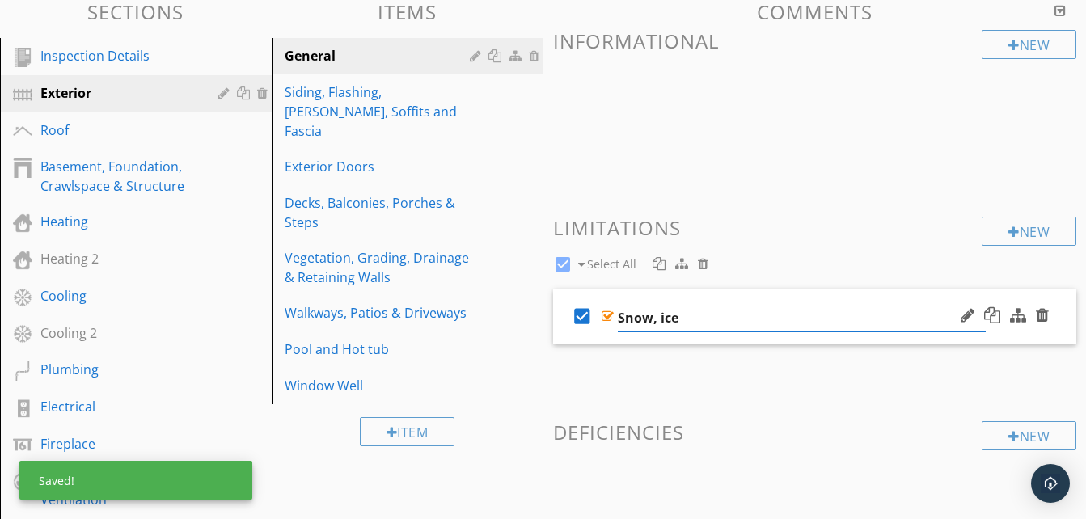
type input "Snow, ice"
click at [736, 375] on div "New Informational New Limitations check_box Select All check_box Snow, ice New …" at bounding box center [815, 284] width 524 height 508
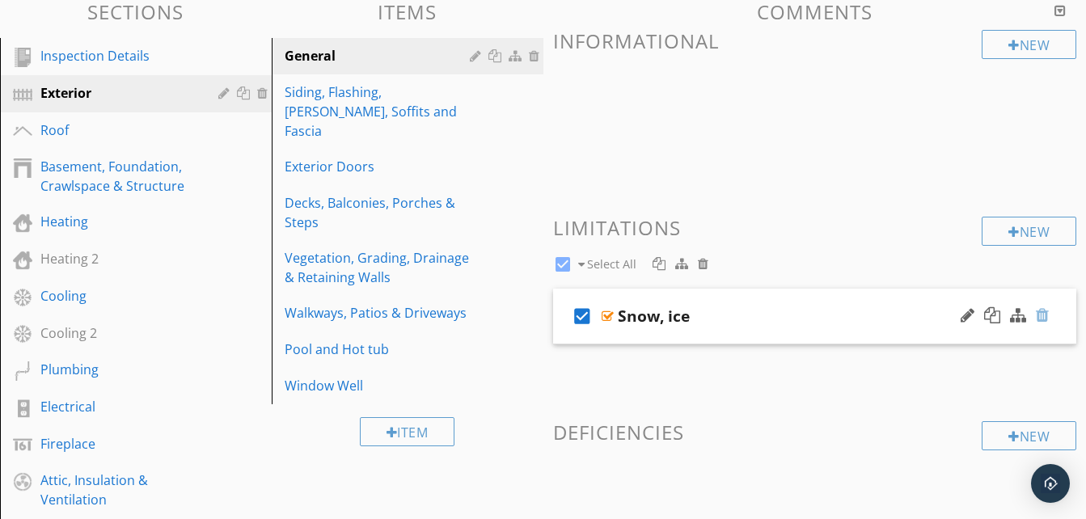
click at [1046, 317] on div at bounding box center [1042, 315] width 13 height 16
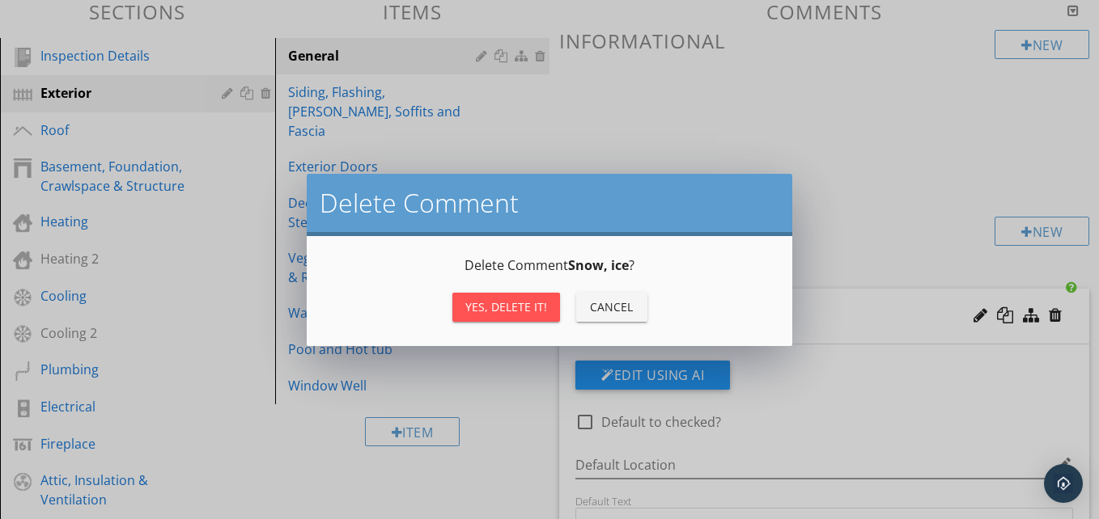
click at [521, 298] on button "Yes, Delete it!" at bounding box center [506, 307] width 108 height 29
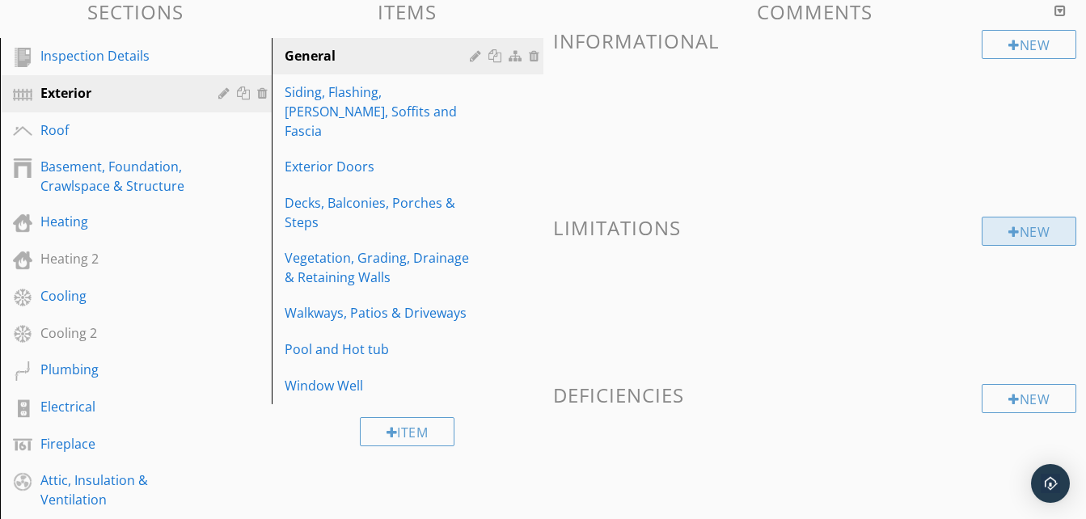
click at [1041, 236] on div "New" at bounding box center [1029, 231] width 95 height 29
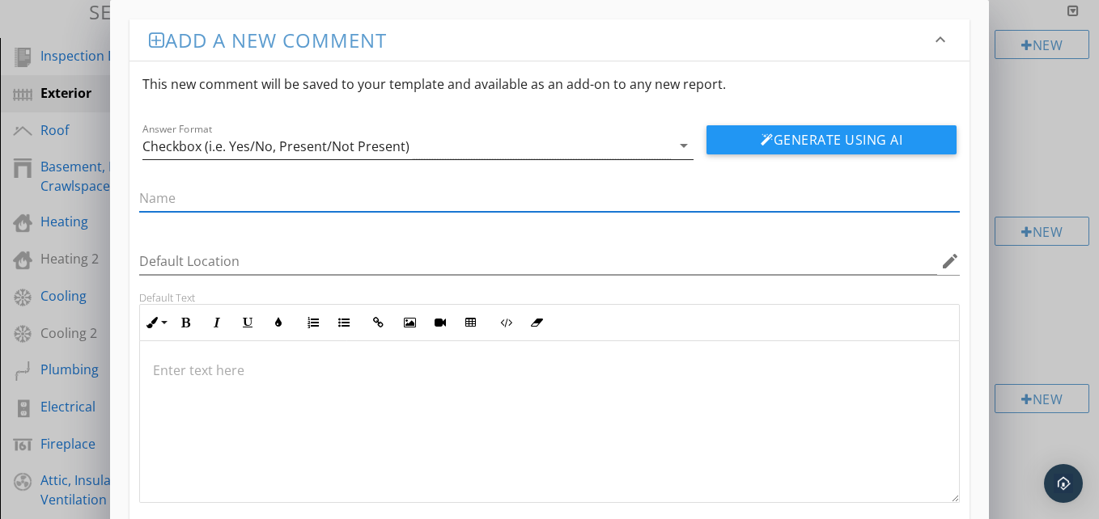
click at [678, 148] on icon "arrow_drop_down" at bounding box center [683, 145] width 19 height 19
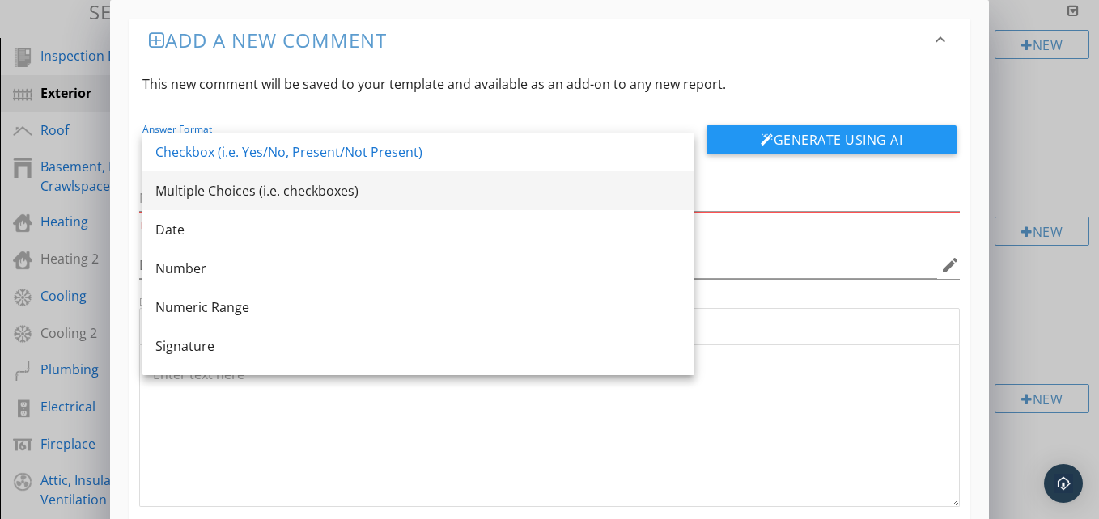
click at [205, 189] on div "Multiple Choices (i.e. checkboxes)" at bounding box center [418, 190] width 526 height 19
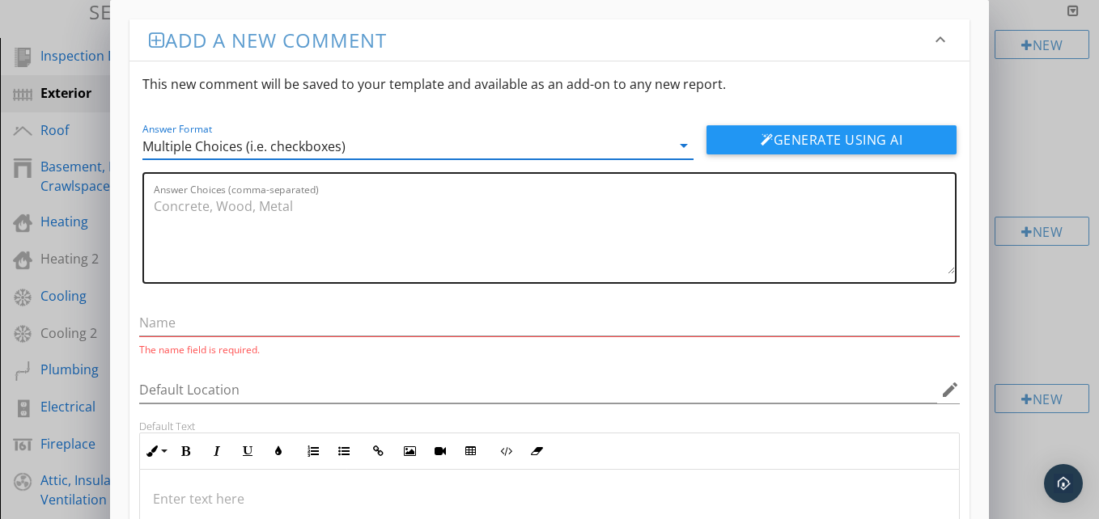
click at [196, 208] on textarea "Answer Choices (comma-separated)" at bounding box center [554, 233] width 801 height 81
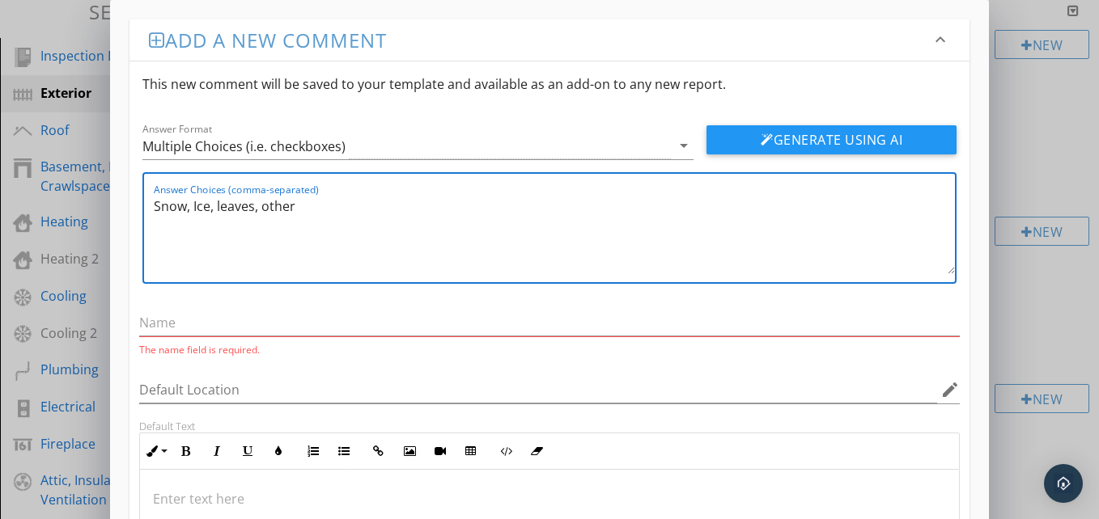
type textarea "Snow, Ice, leaves, other"
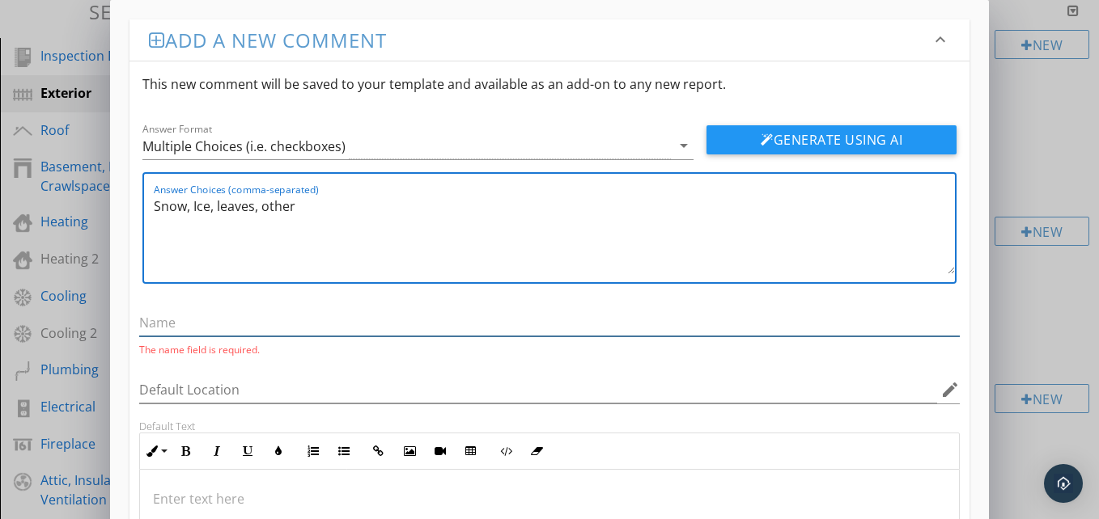
click at [188, 323] on input "text" at bounding box center [549, 323] width 820 height 27
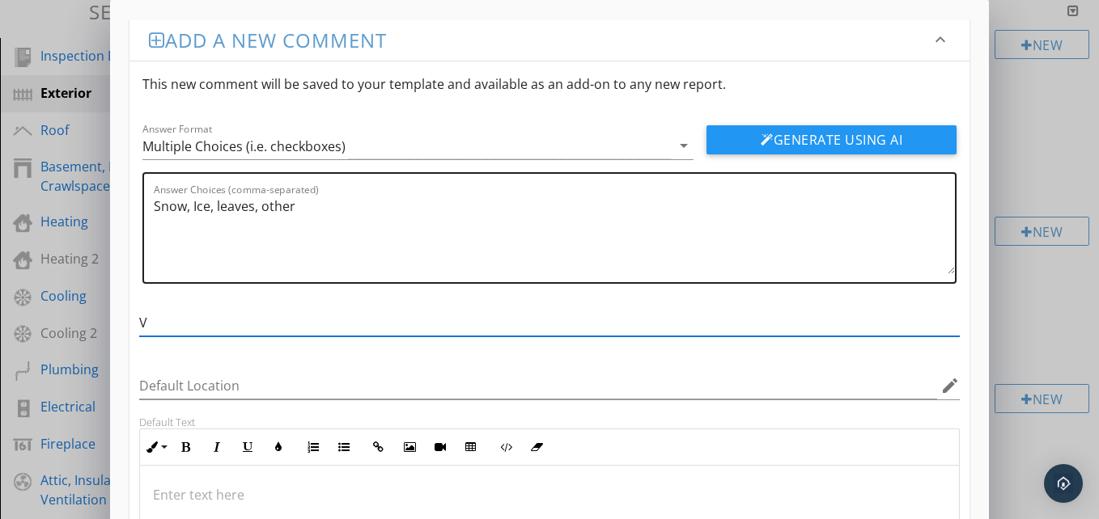
type input "V"
drag, startPoint x: 260, startPoint y: 205, endPoint x: 287, endPoint y: 214, distance: 28.1
click at [264, 206] on textarea "Snow, Ice, leaves, other" at bounding box center [554, 233] width 801 height 81
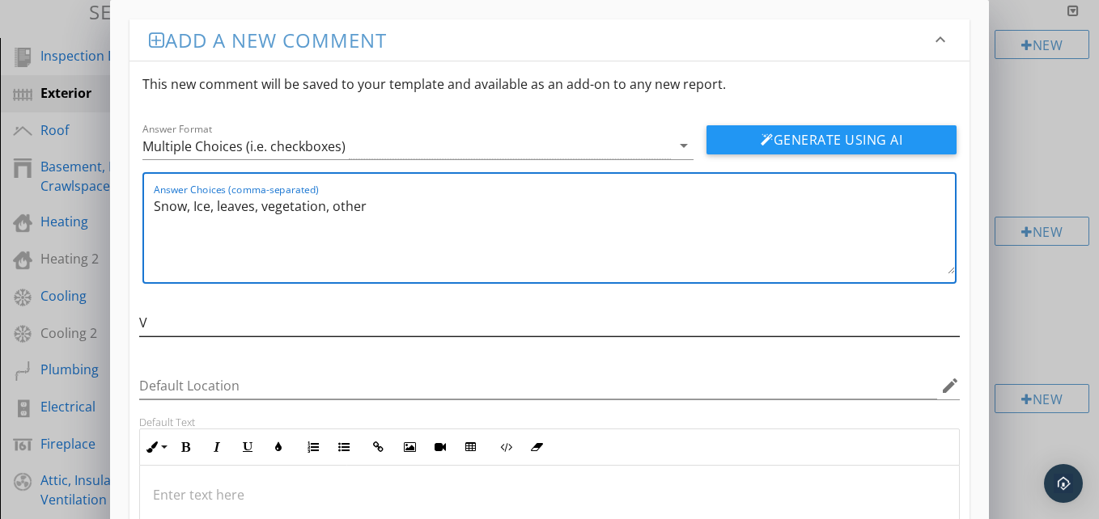
type textarea "Snow, Ice, leaves, vegetation, other"
click at [156, 320] on input "V" at bounding box center [549, 323] width 820 height 27
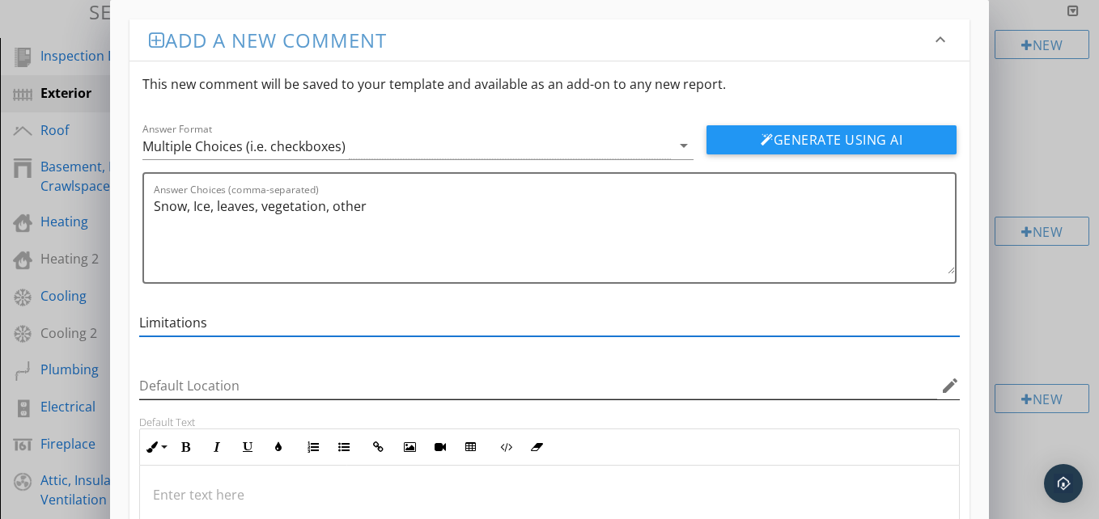
scroll to position [218, 0]
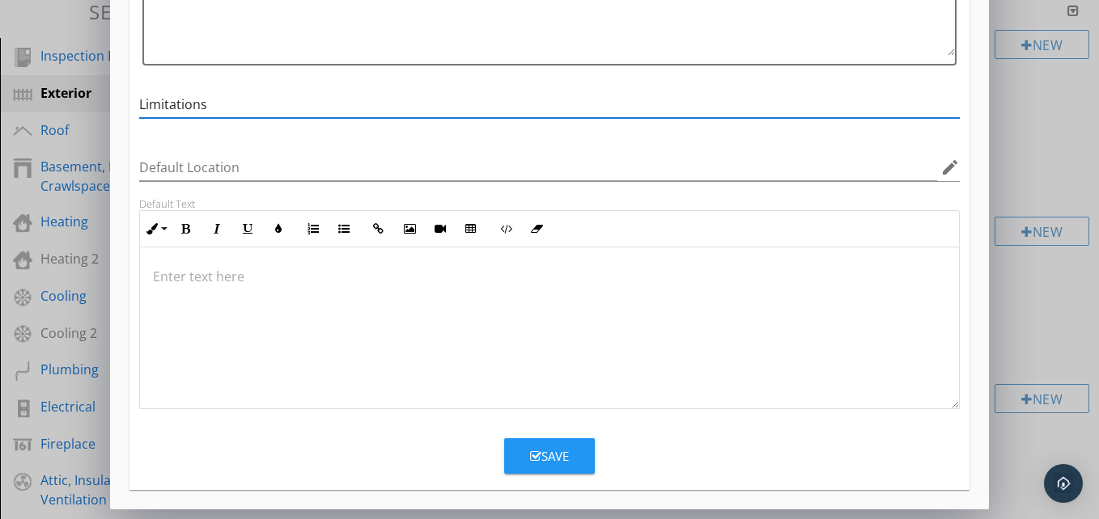
type input "Limitations"
click at [561, 449] on div "Save" at bounding box center [549, 456] width 39 height 19
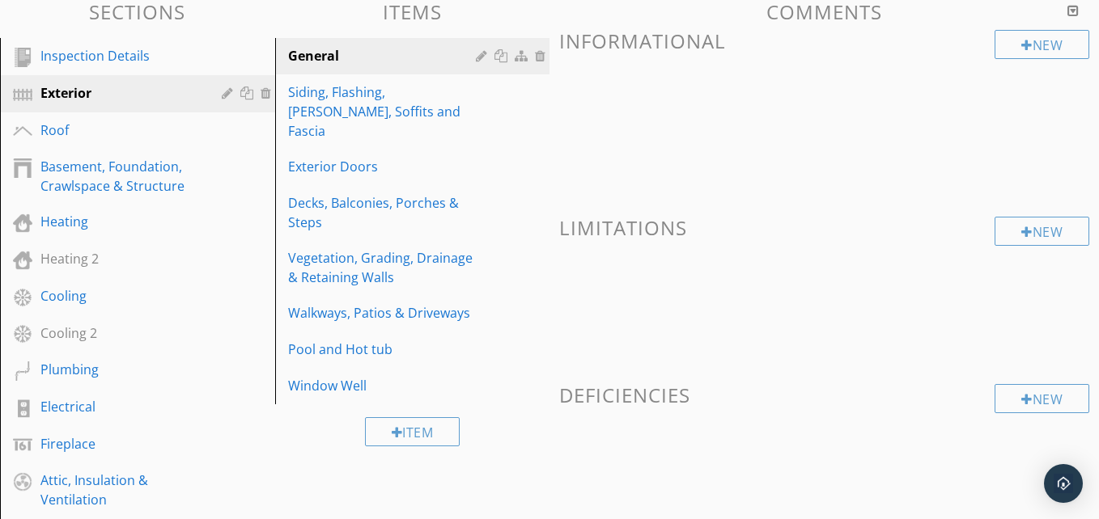
scroll to position [140, 0]
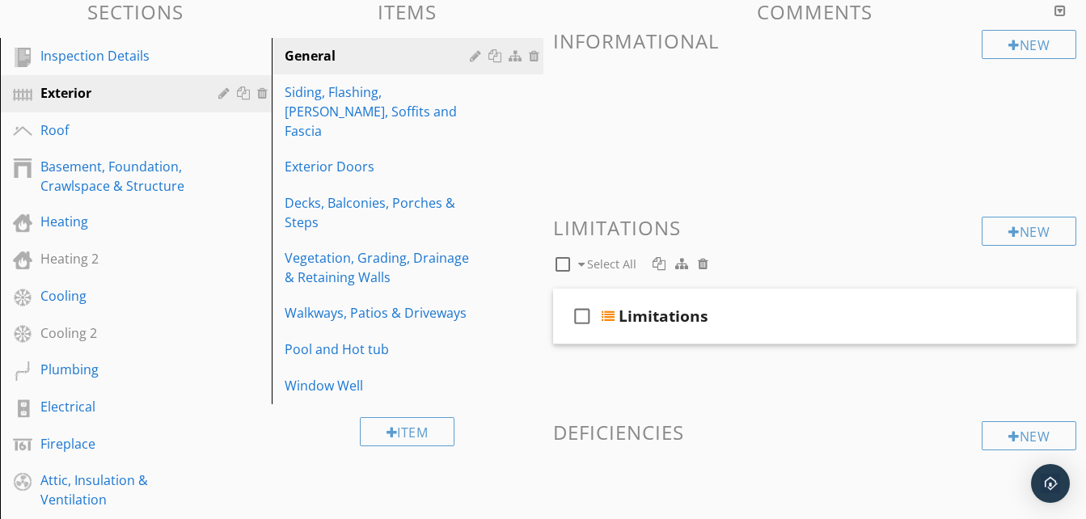
click at [605, 228] on h3 "Limitations" at bounding box center [815, 228] width 524 height 22
click at [728, 226] on h3 "Limitations" at bounding box center [815, 228] width 524 height 22
click at [565, 266] on div at bounding box center [563, 265] width 28 height 28
click at [581, 262] on span at bounding box center [581, 264] width 6 height 11
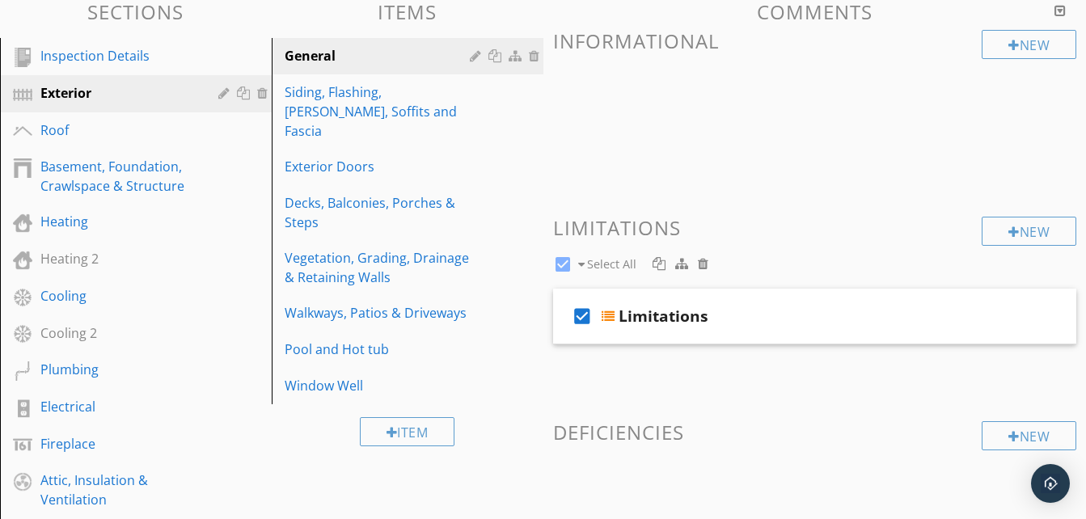
click at [583, 262] on span at bounding box center [581, 264] width 6 height 11
checkbox input "false"
click at [605, 225] on h3 "Limitations" at bounding box center [815, 228] width 524 height 22
click at [703, 262] on div at bounding box center [703, 263] width 11 height 13
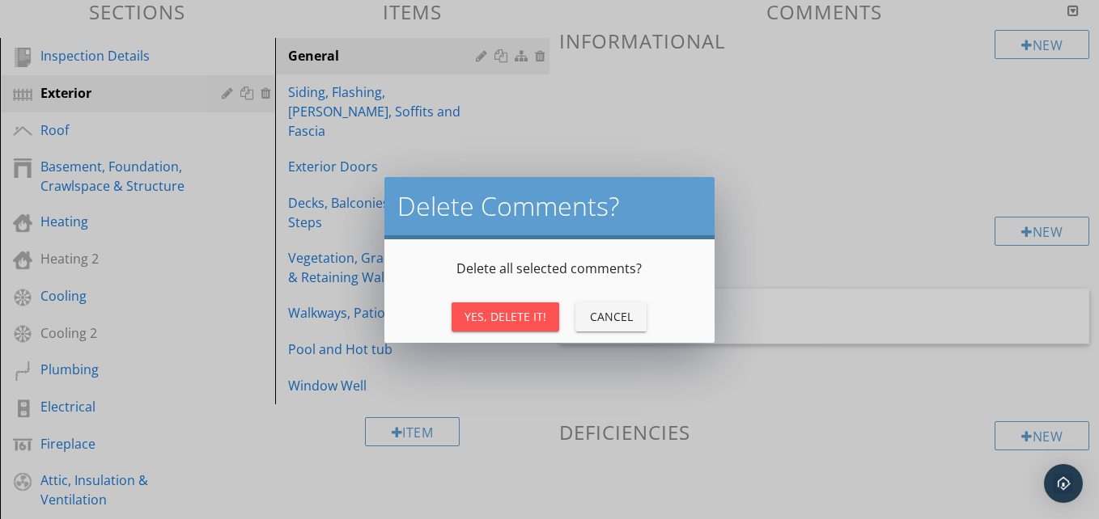
click at [514, 315] on div "Yes, Delete It!" at bounding box center [505, 316] width 82 height 17
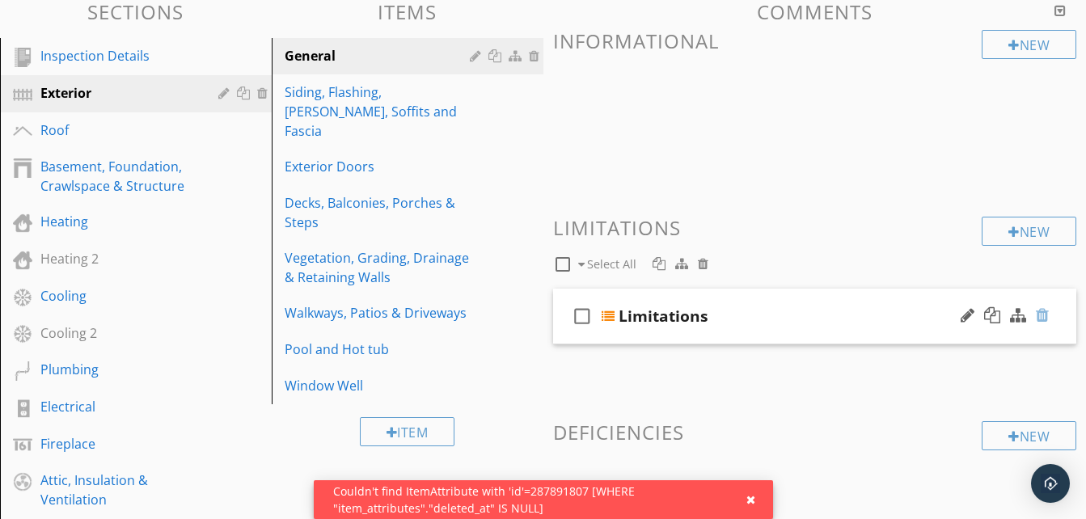
click at [1047, 314] on div at bounding box center [1042, 315] width 13 height 16
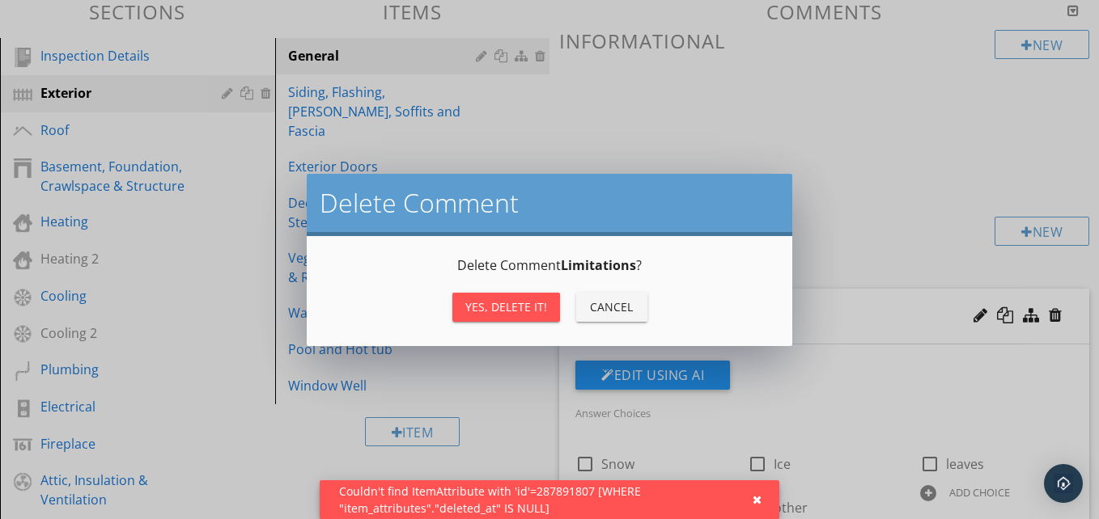
click at [523, 310] on div "Yes, Delete it!" at bounding box center [506, 307] width 82 height 17
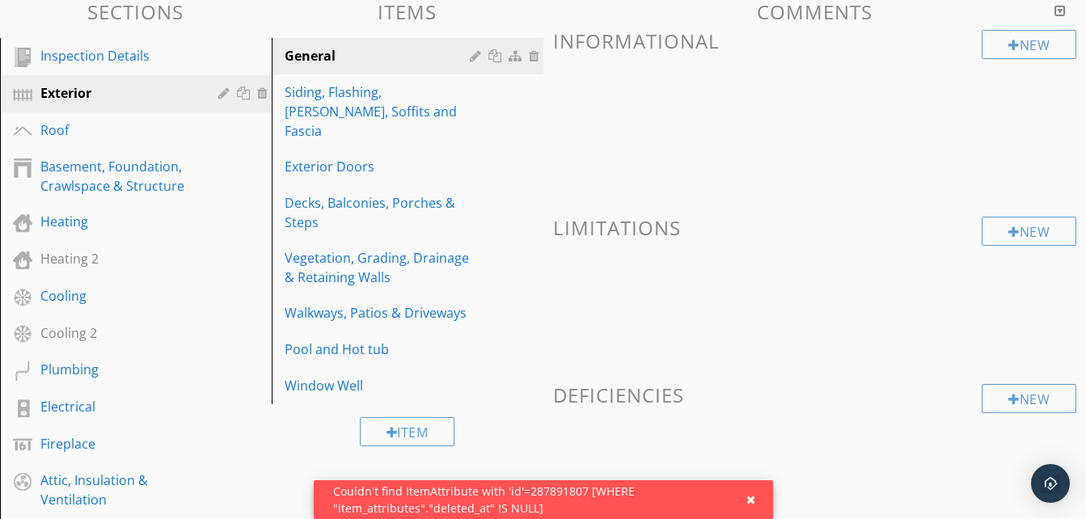
click at [659, 230] on h3 "Limitations" at bounding box center [815, 228] width 524 height 22
click at [1023, 236] on div "New" at bounding box center [1029, 231] width 95 height 29
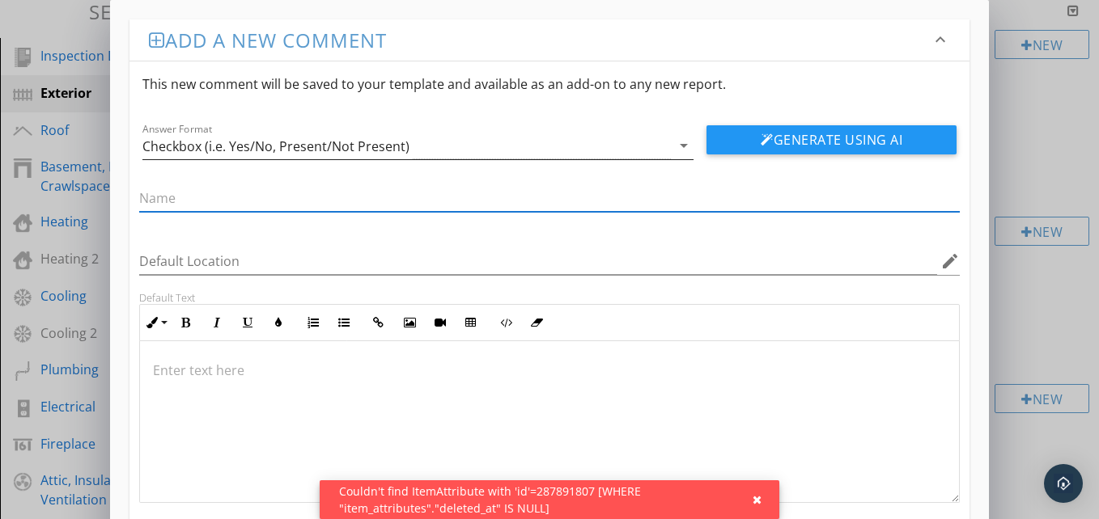
click at [456, 151] on div "Checkbox (i.e. Yes/No, Present/Not Present)" at bounding box center [406, 146] width 529 height 27
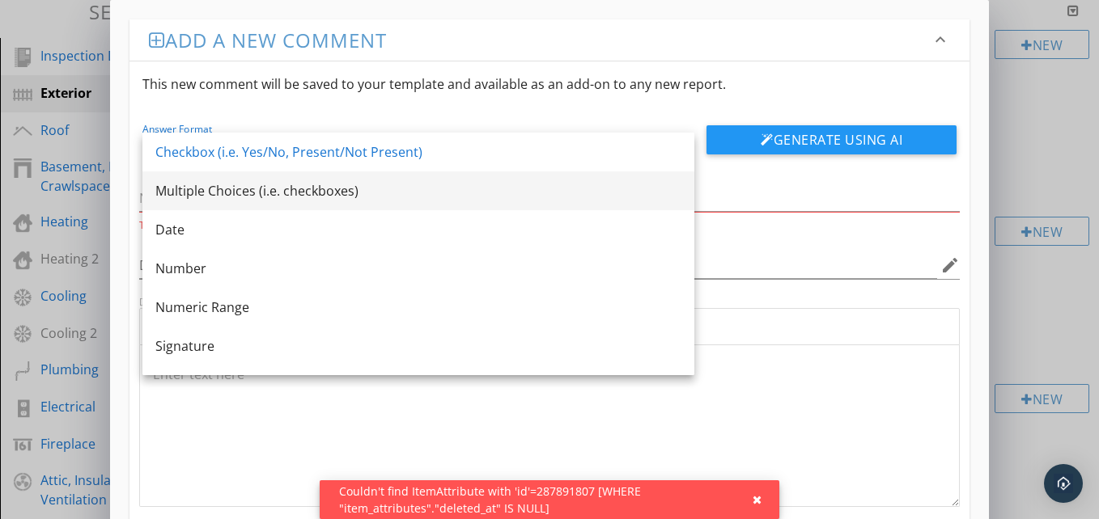
click at [237, 193] on div "Multiple Choices (i.e. checkboxes)" at bounding box center [418, 190] width 526 height 19
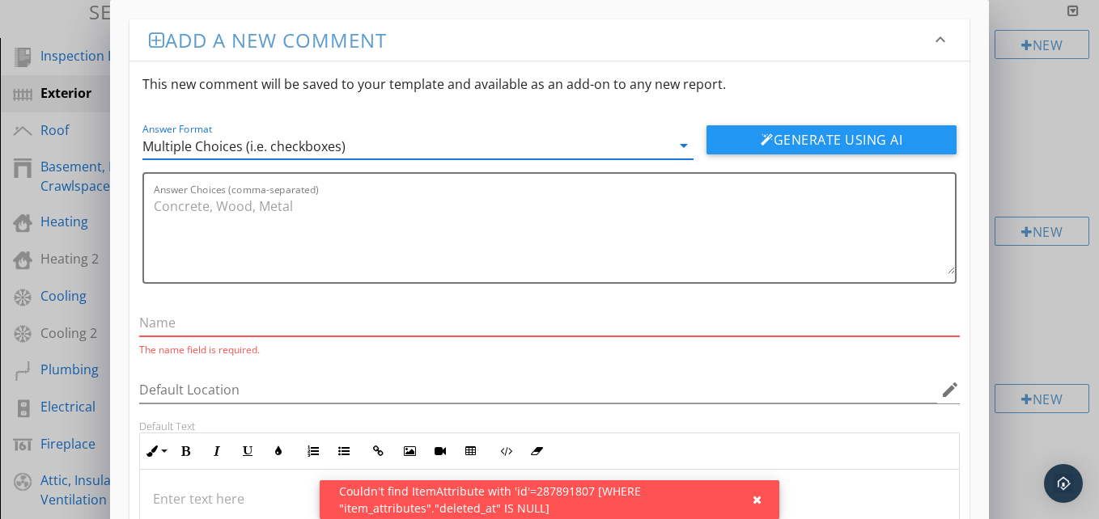
click at [208, 323] on input "text" at bounding box center [549, 323] width 820 height 27
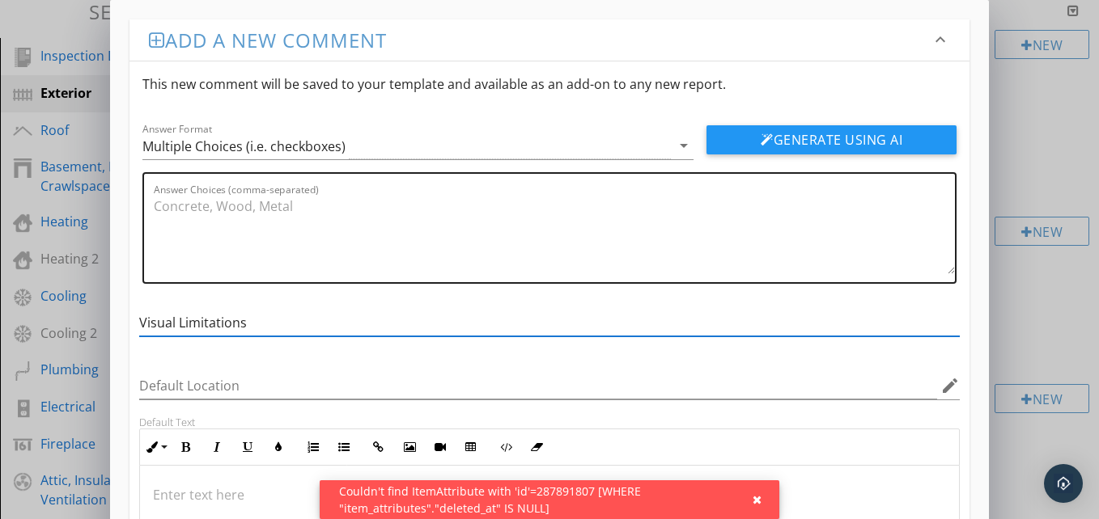
type input "Visual Limitations"
click at [219, 213] on textarea "Answer Choices (comma-separated)" at bounding box center [554, 233] width 801 height 81
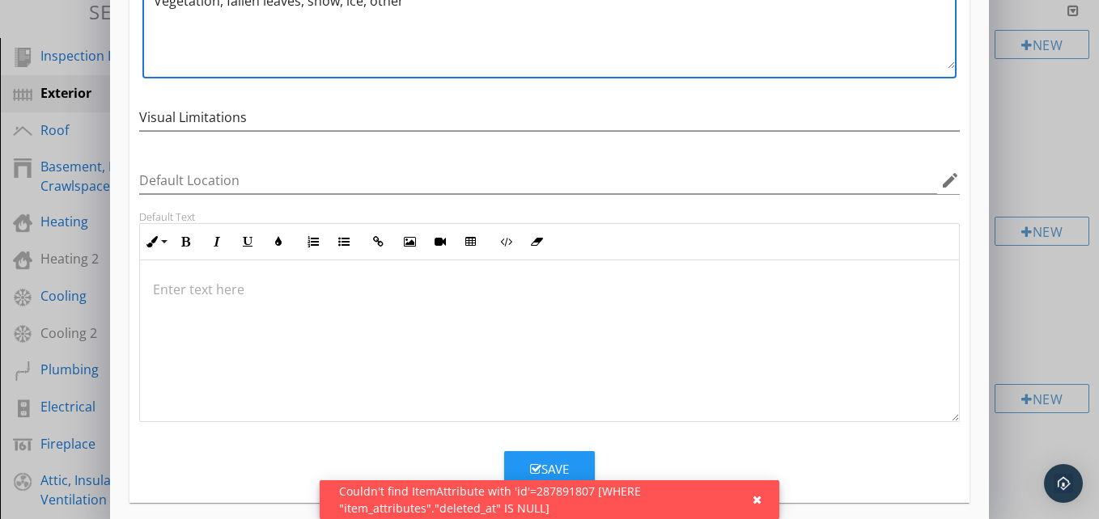
scroll to position [218, 0]
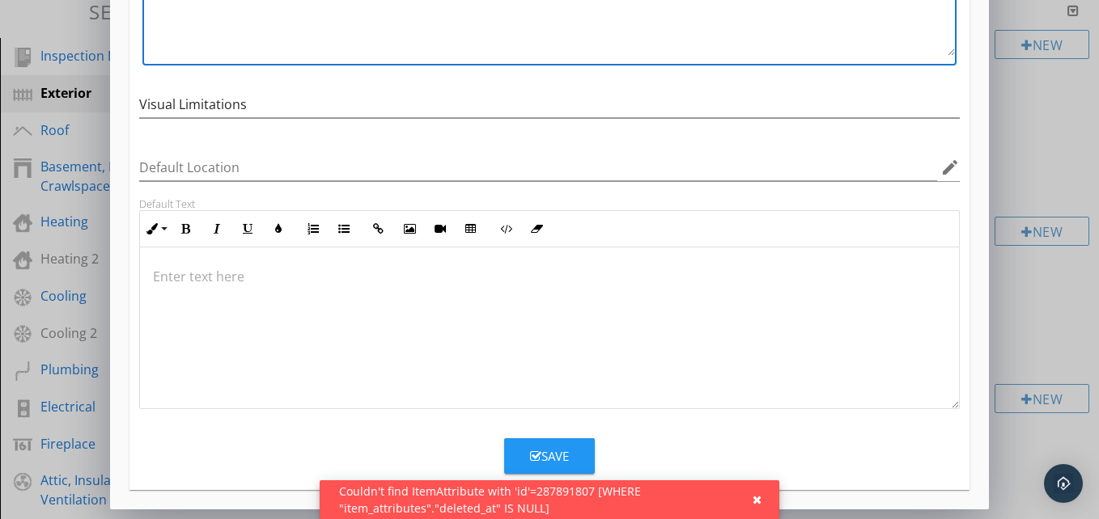
type textarea "Vegetation, fallen leaves, snow, ice, other"
click at [513, 449] on button "Save" at bounding box center [549, 456] width 91 height 36
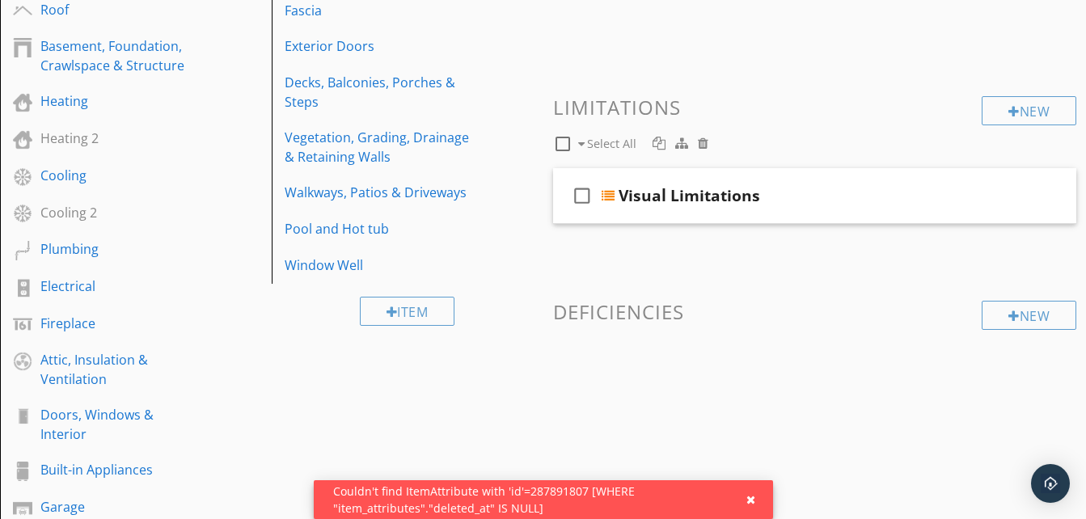
scroll to position [254, 0]
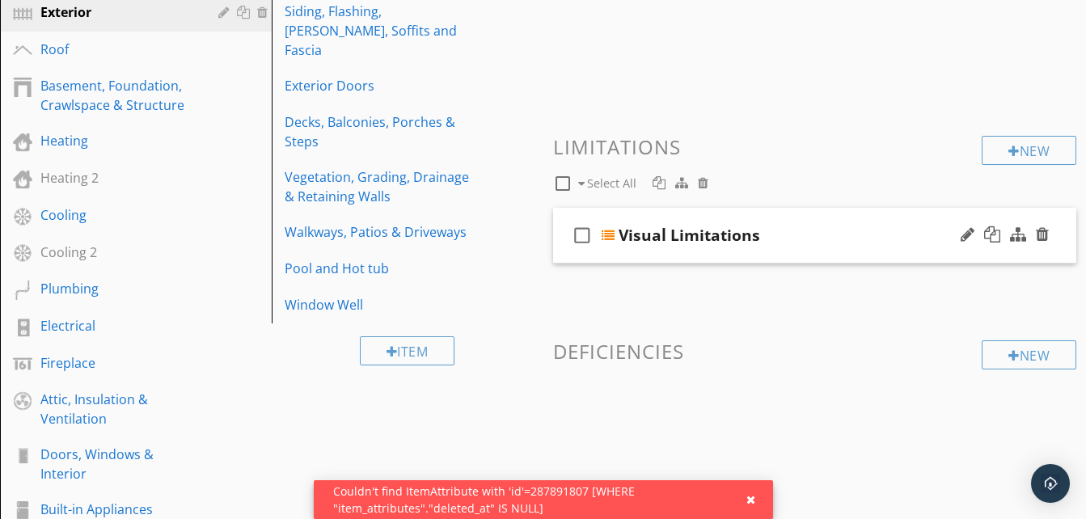
click at [613, 234] on div at bounding box center [608, 235] width 13 height 13
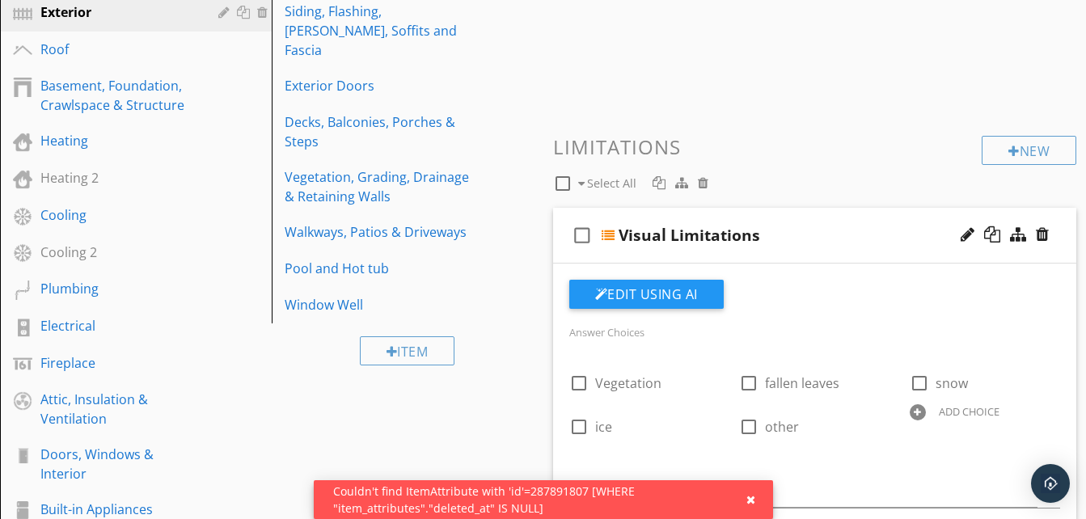
click at [613, 234] on div at bounding box center [608, 235] width 13 height 13
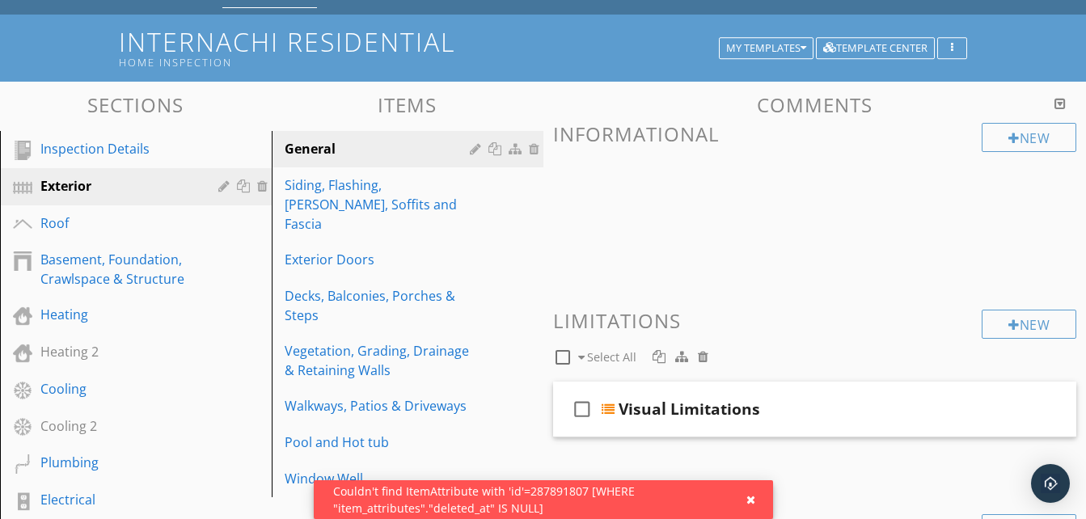
scroll to position [81, 0]
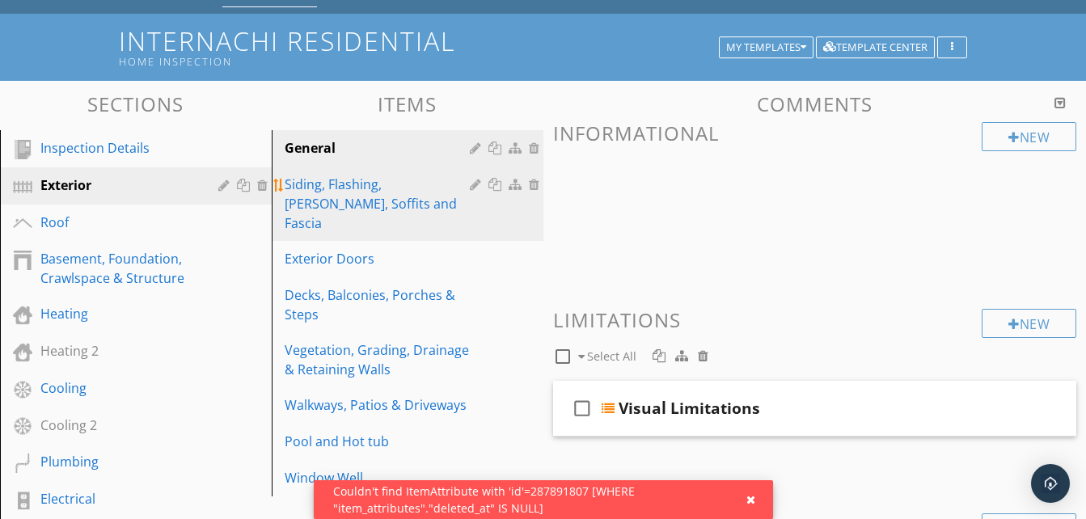
click at [364, 187] on div "Siding, Flashing, [PERSON_NAME], Soffits and Fascia" at bounding box center [380, 204] width 190 height 58
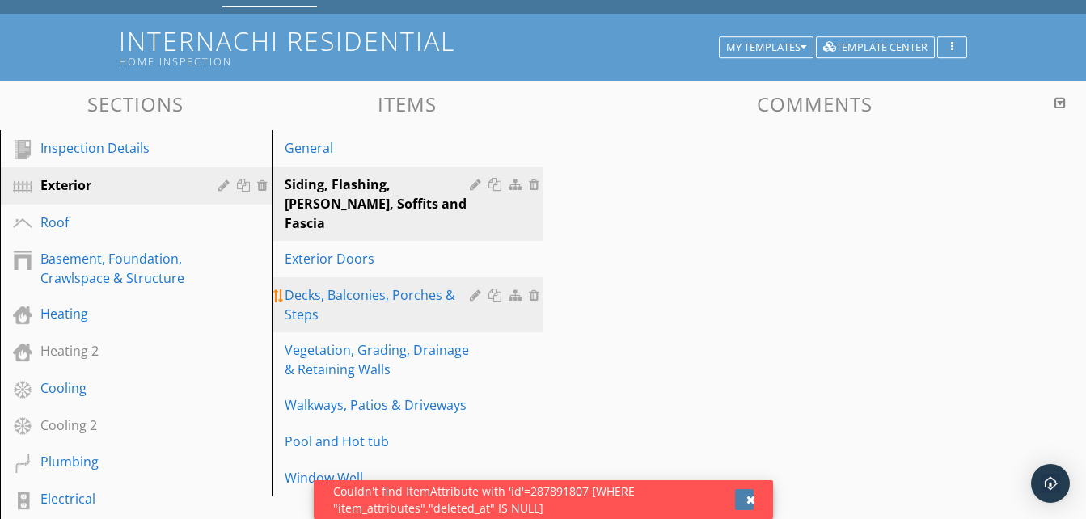
click at [753, 498] on div "button" at bounding box center [751, 499] width 9 height 11
